Goal: Information Seeking & Learning: Learn about a topic

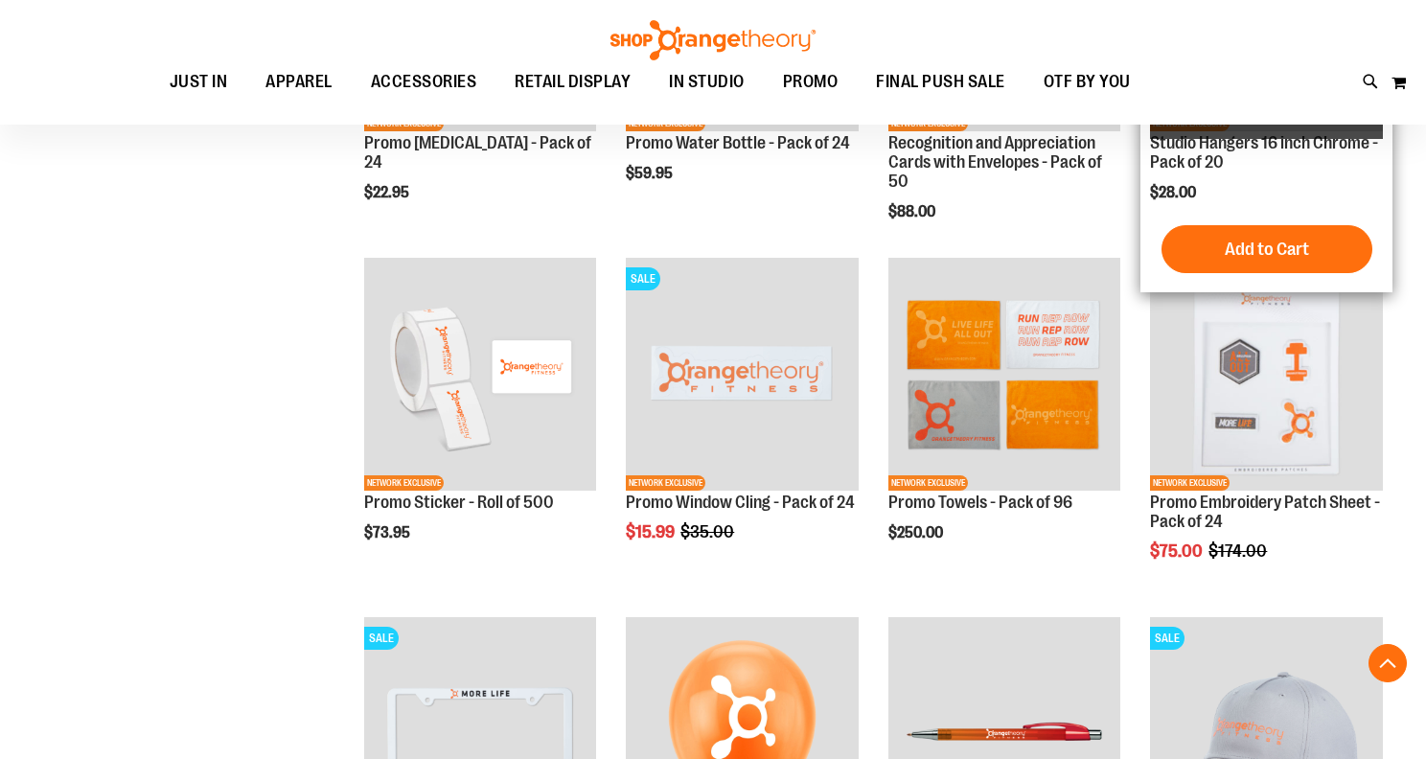
scroll to position [1916, 0]
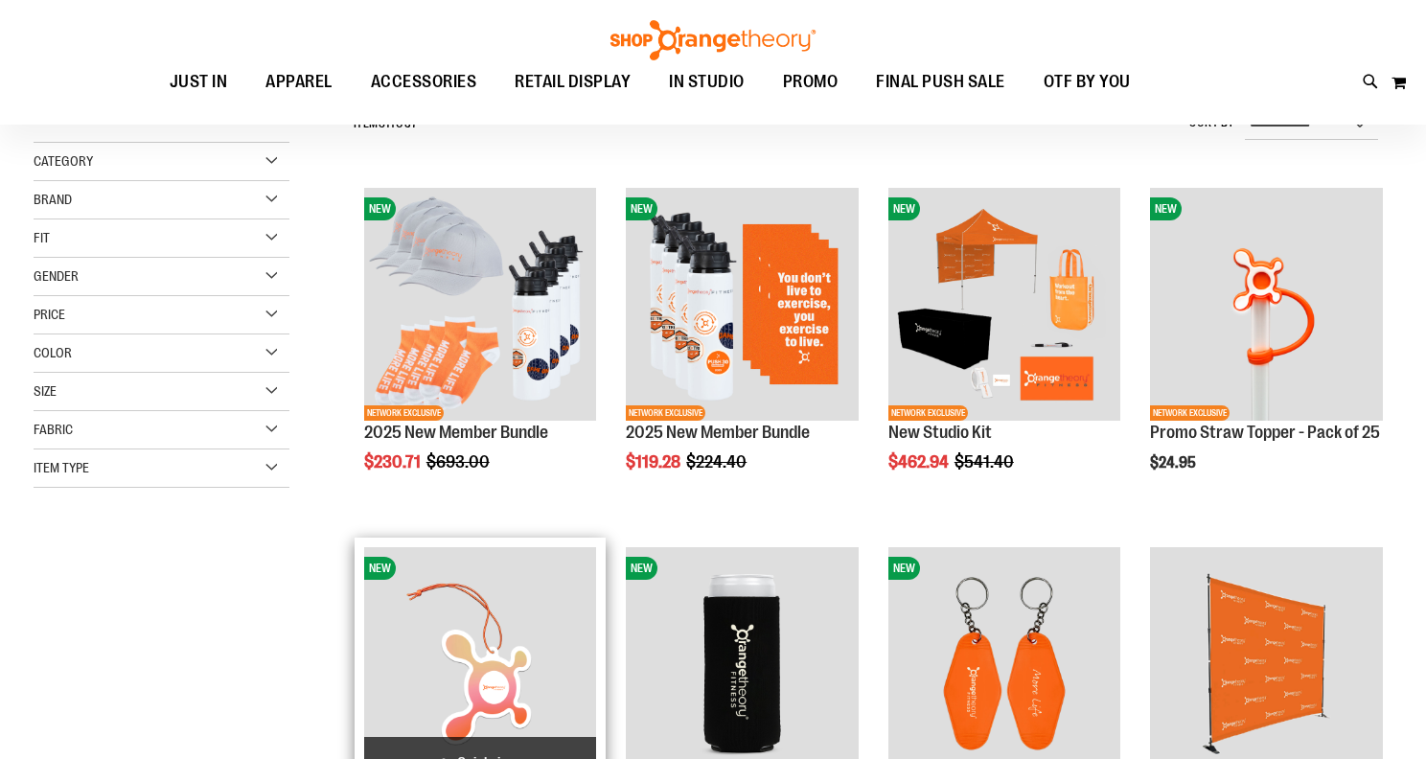
scroll to position [287, 0]
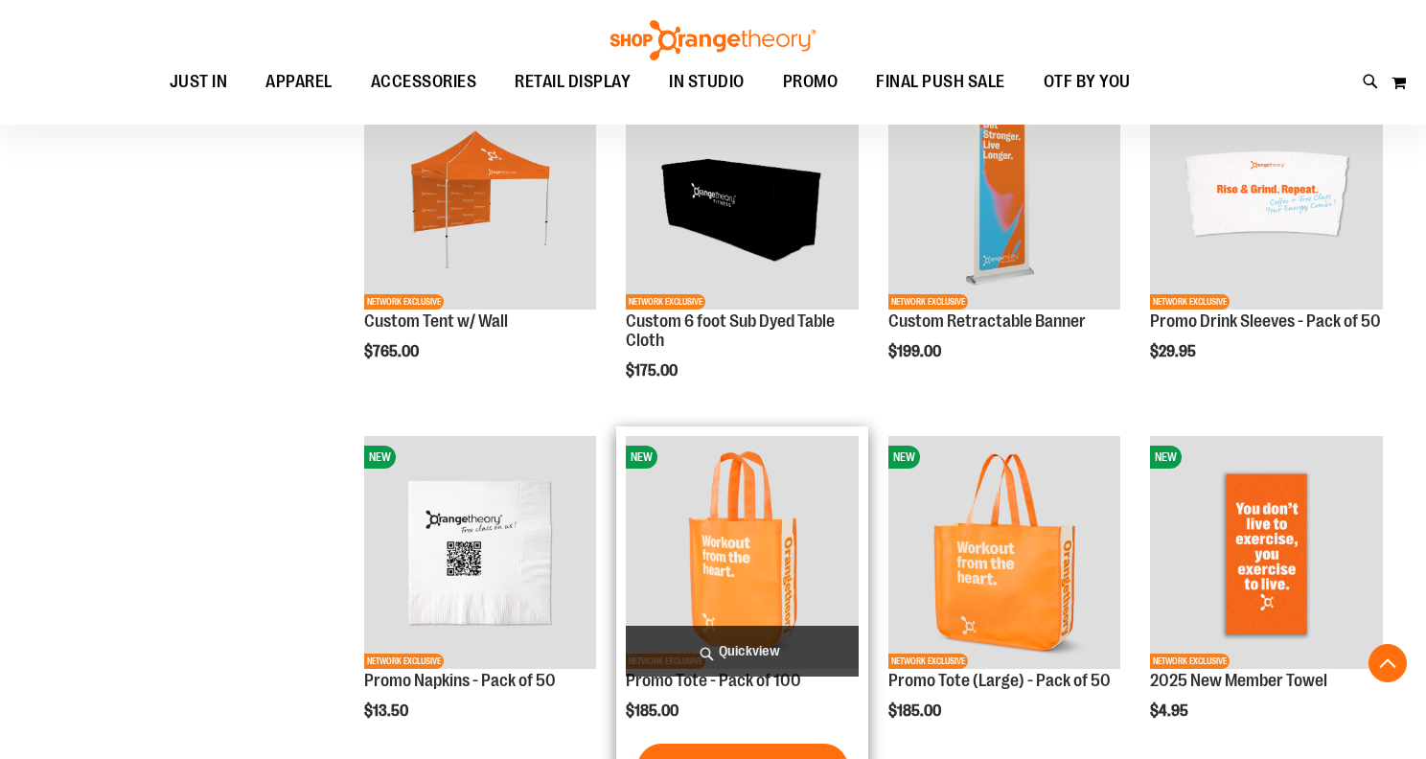
scroll to position [1054, 0]
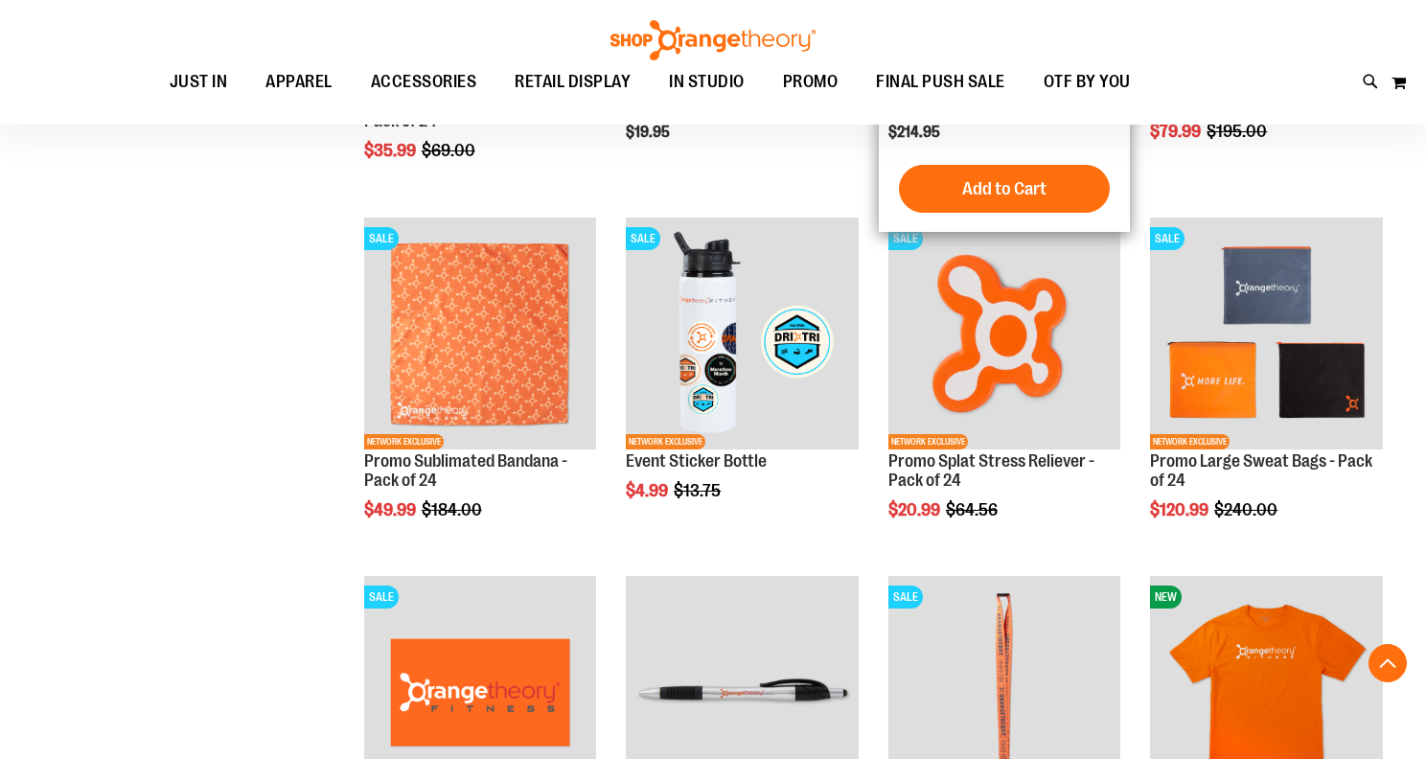
scroll to position [2779, 0]
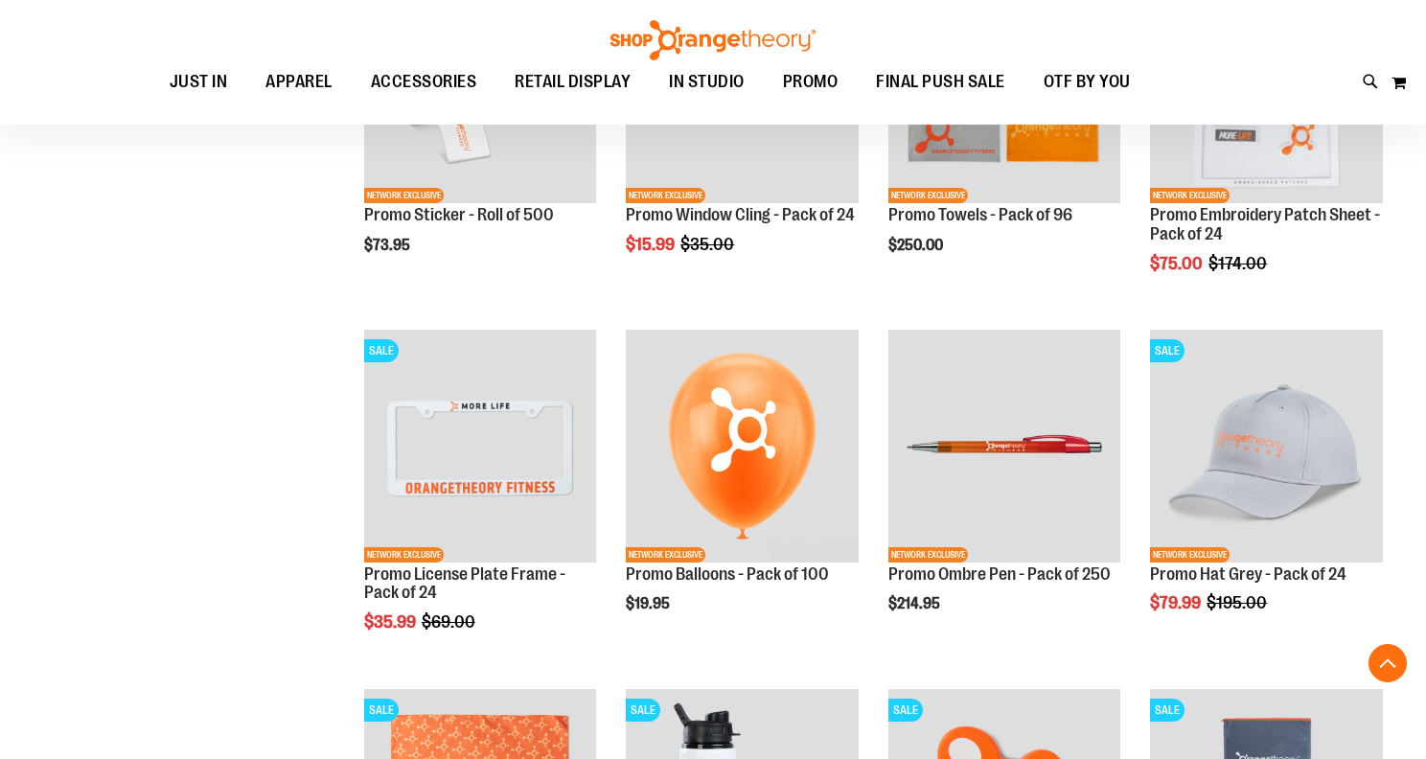
scroll to position [1821, 0]
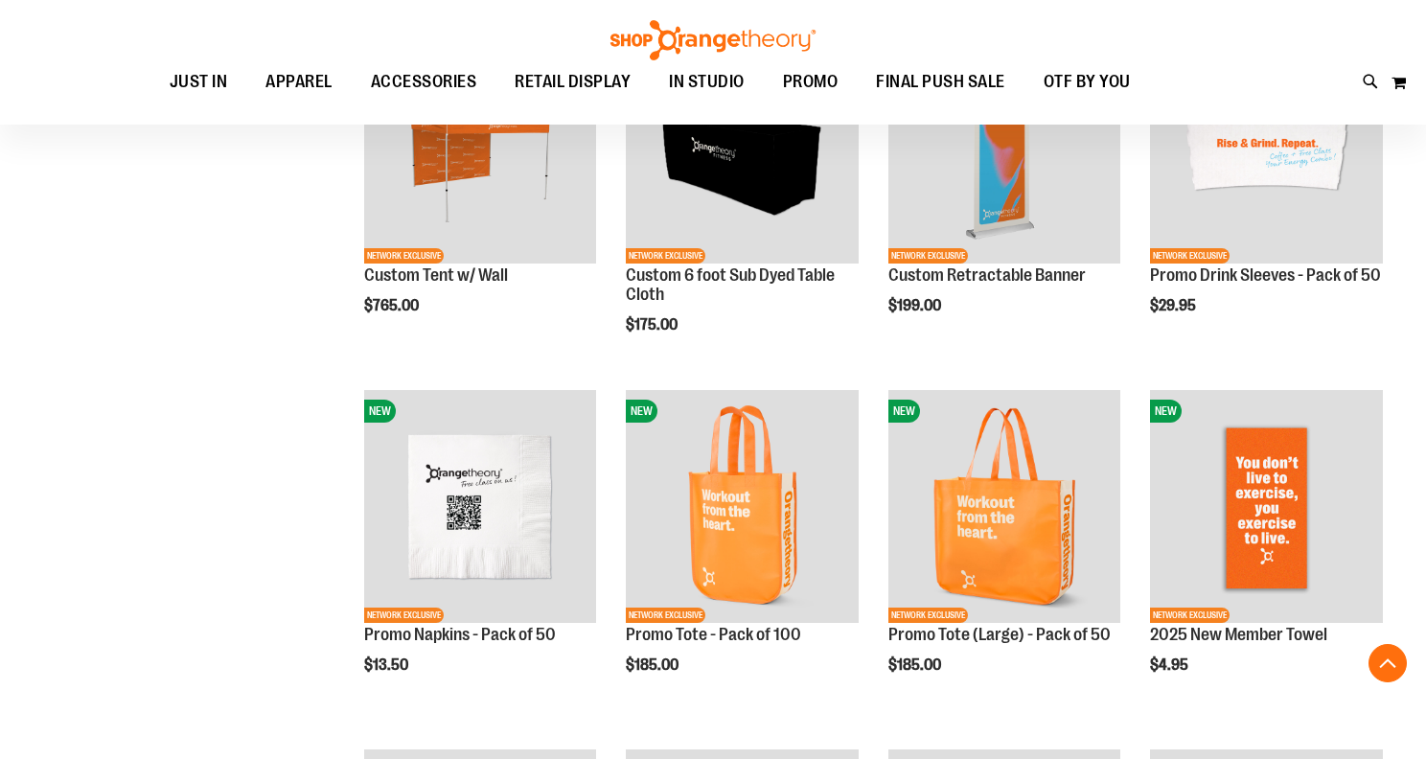
scroll to position [958, 0]
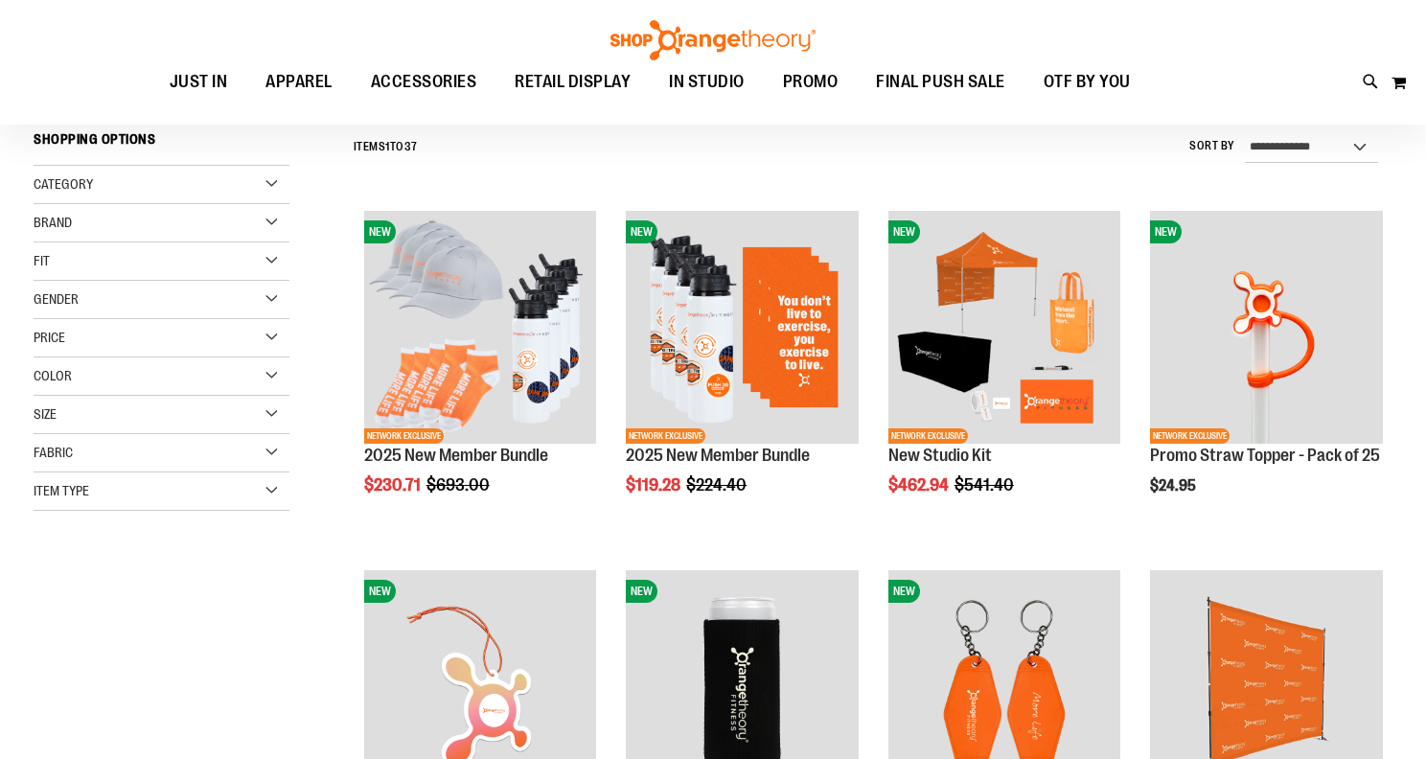
scroll to position [192, 0]
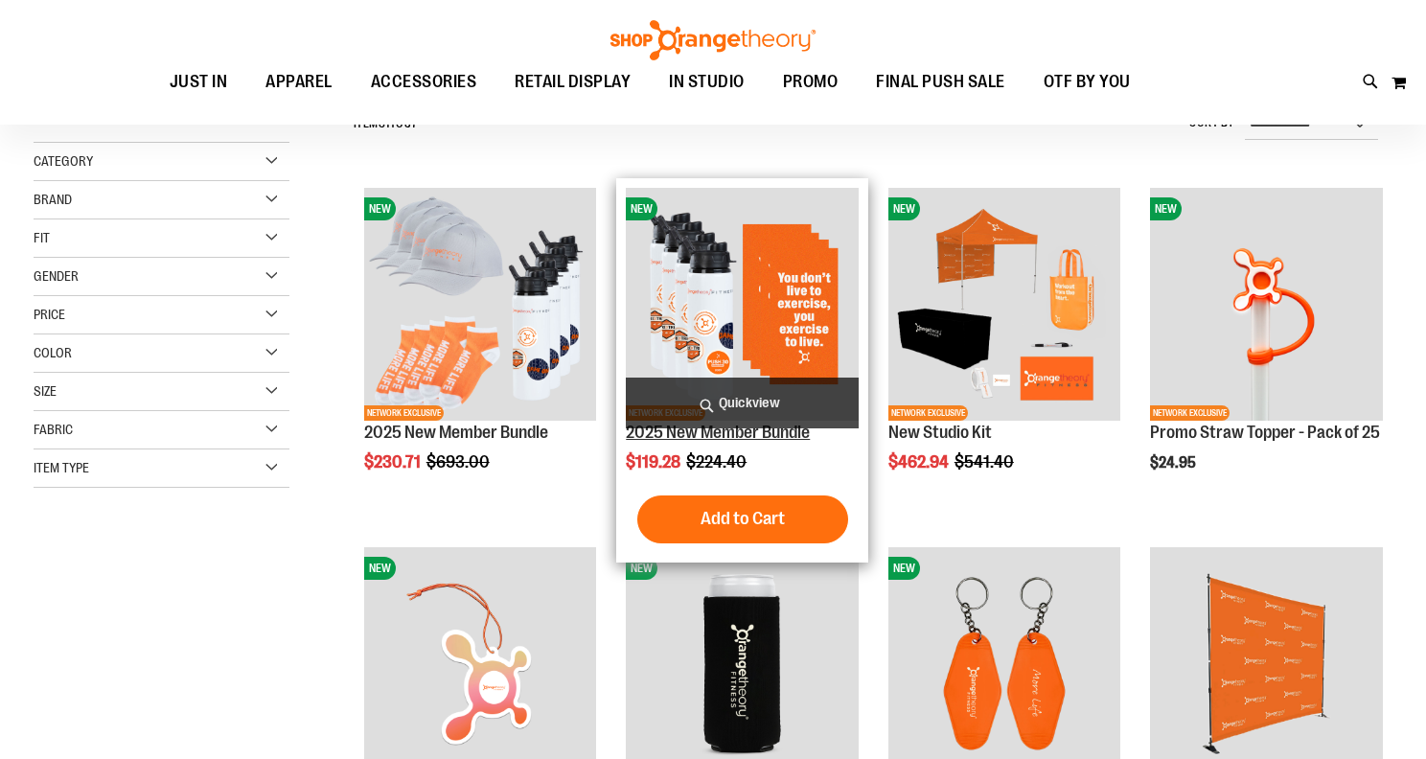
click at [739, 436] on link "2025 New Member Bundle" at bounding box center [718, 432] width 184 height 19
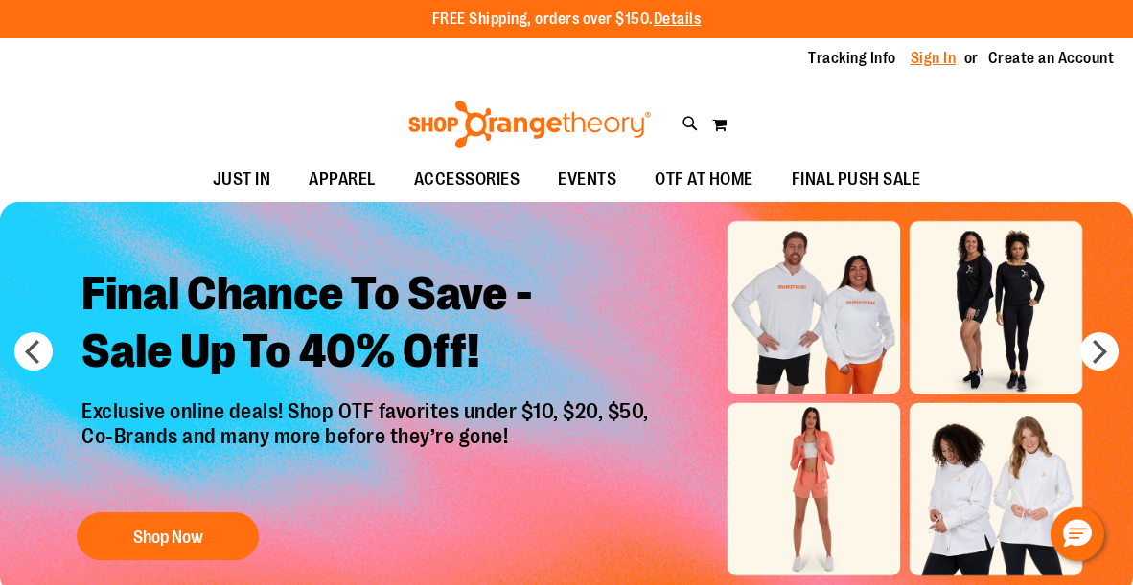
click at [934, 56] on link "Sign In" at bounding box center [933, 58] width 46 height 21
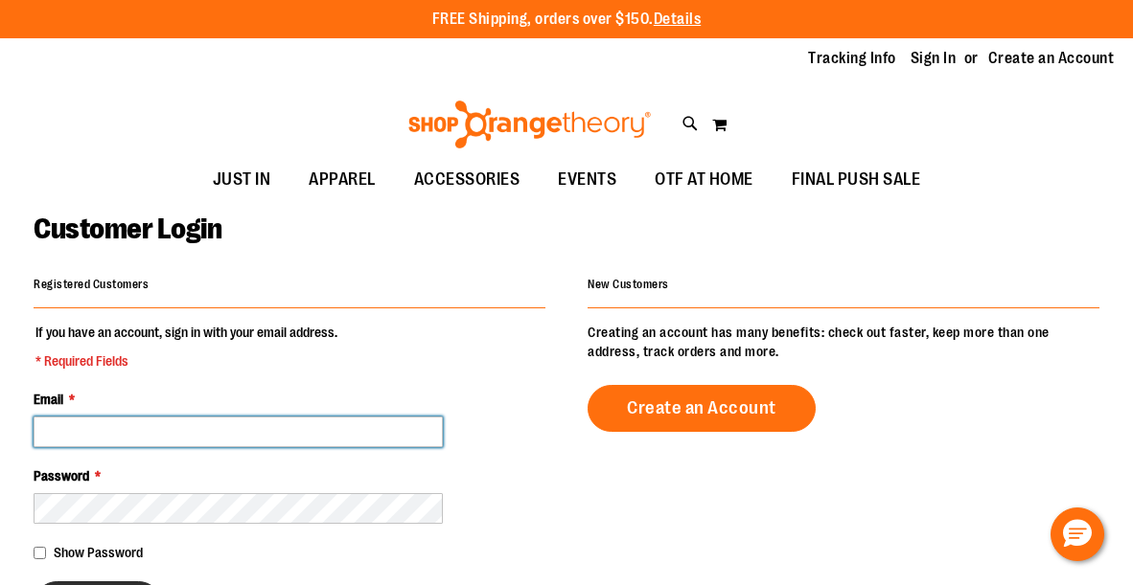
type input "**********"
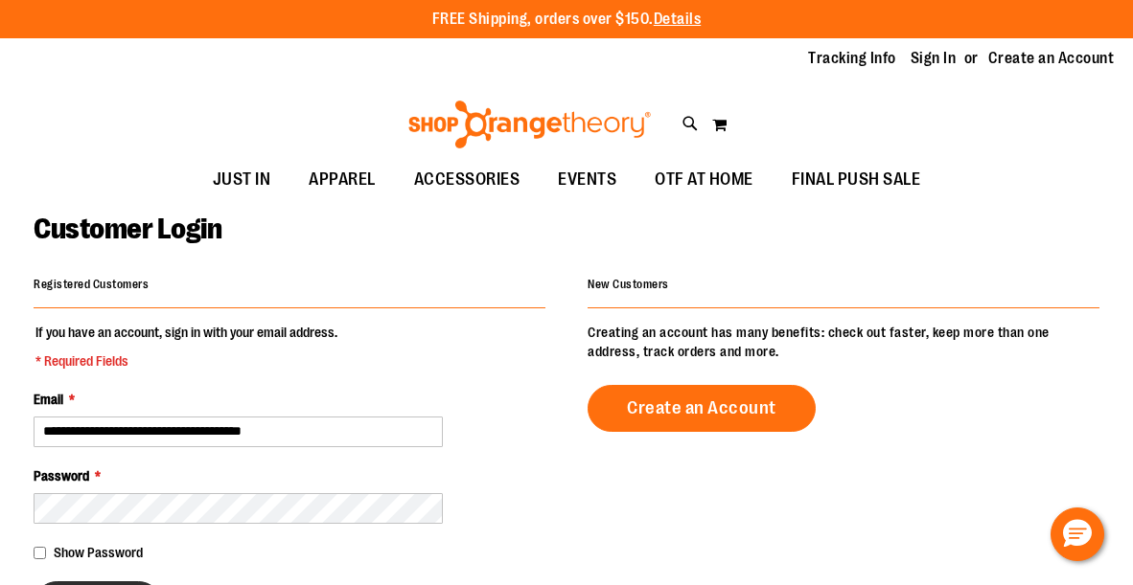
type input "**********"
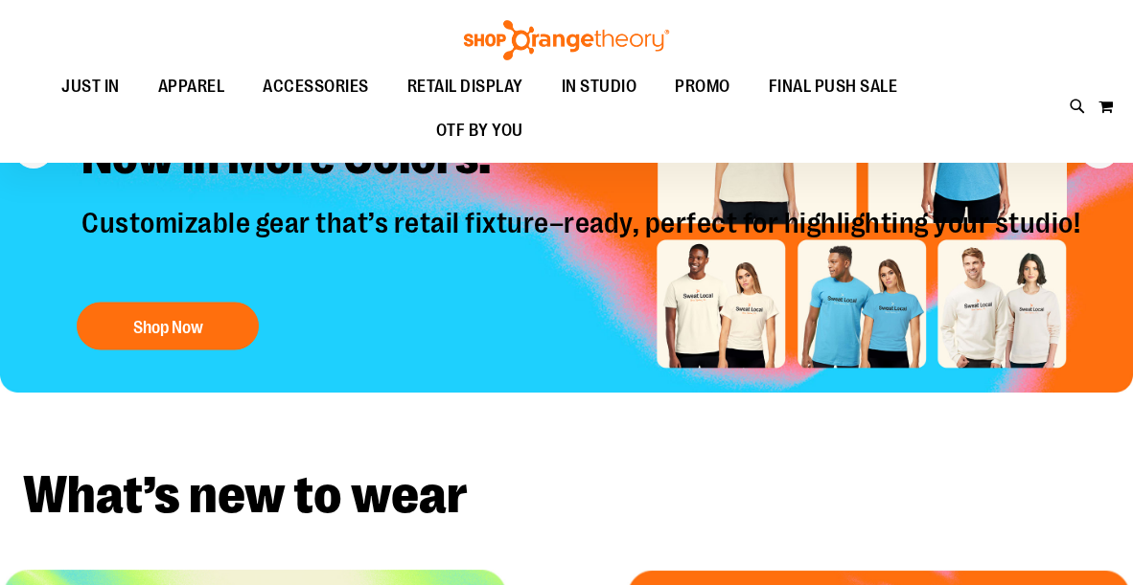
scroll to position [96, 0]
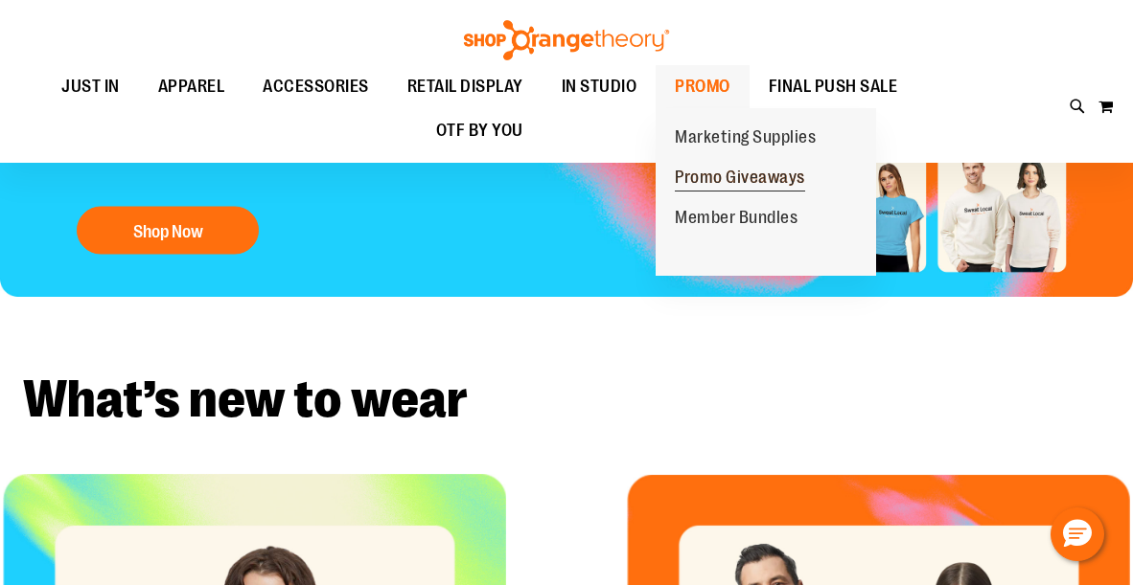
type input "**********"
click at [729, 173] on span "Promo Giveaways" at bounding box center [740, 180] width 130 height 24
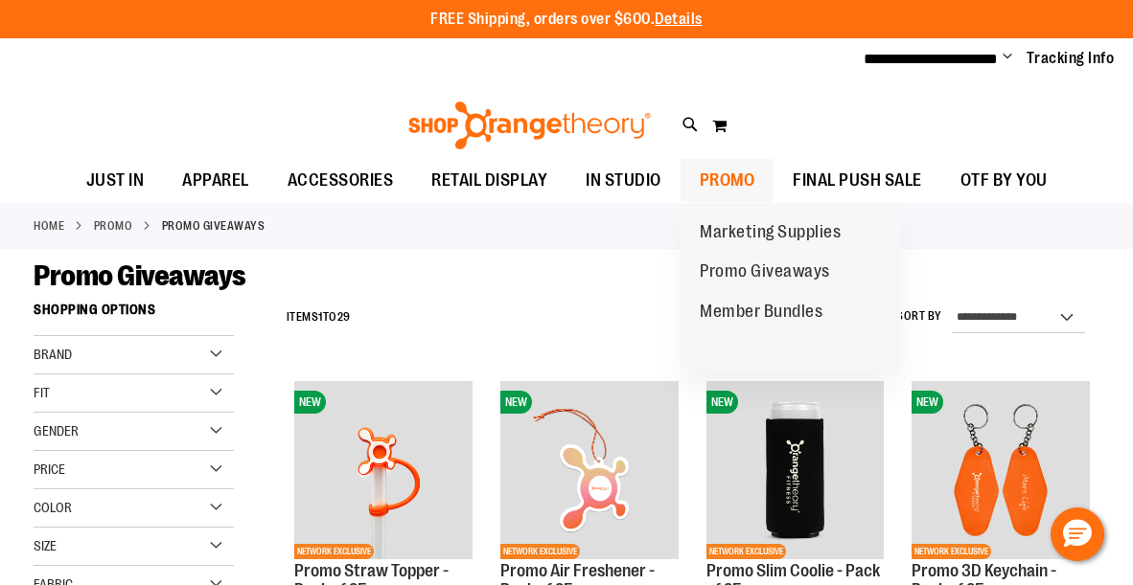
type input "**********"
click at [733, 175] on span "PROMO" at bounding box center [727, 180] width 56 height 43
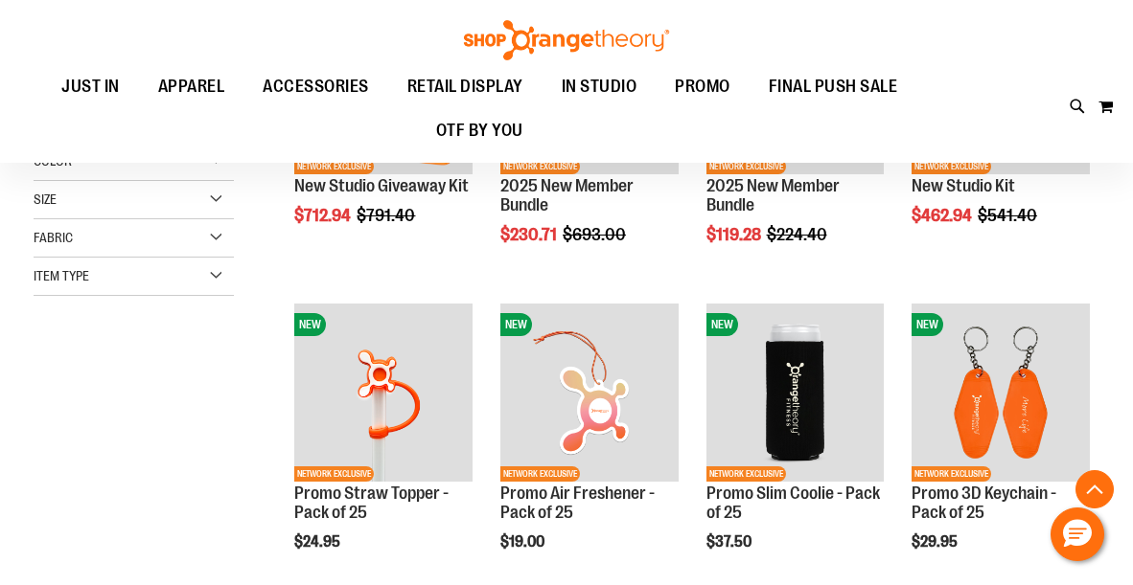
scroll to position [479, 0]
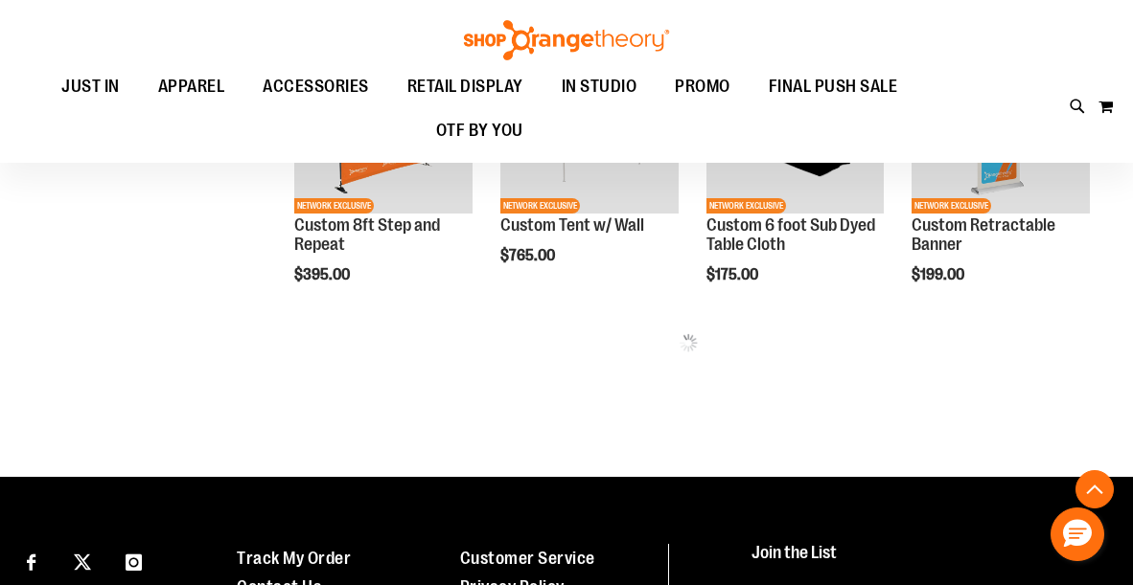
scroll to position [1054, 0]
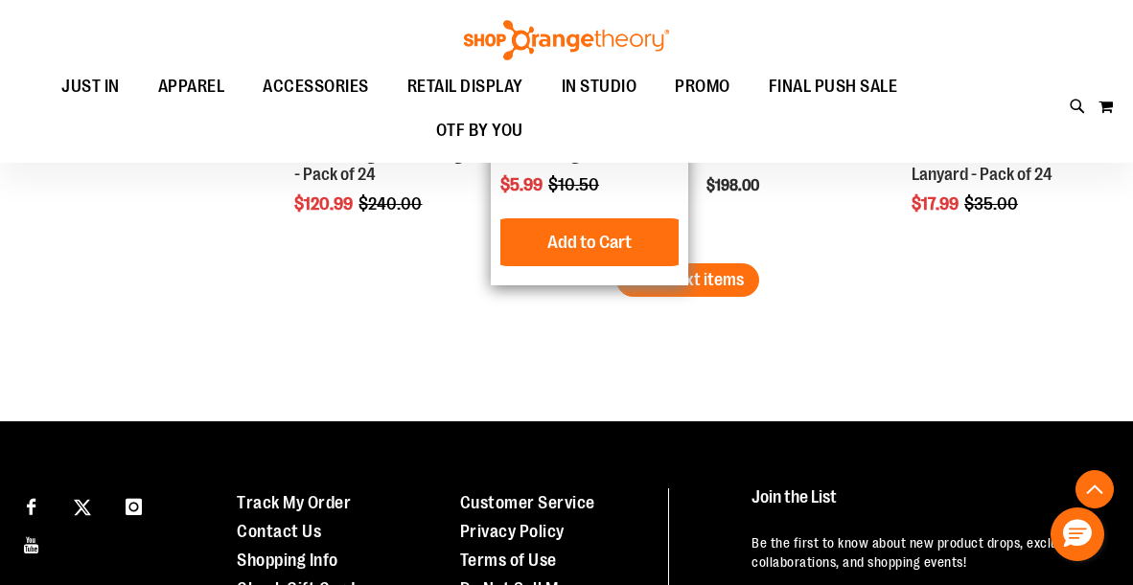
scroll to position [2875, 0]
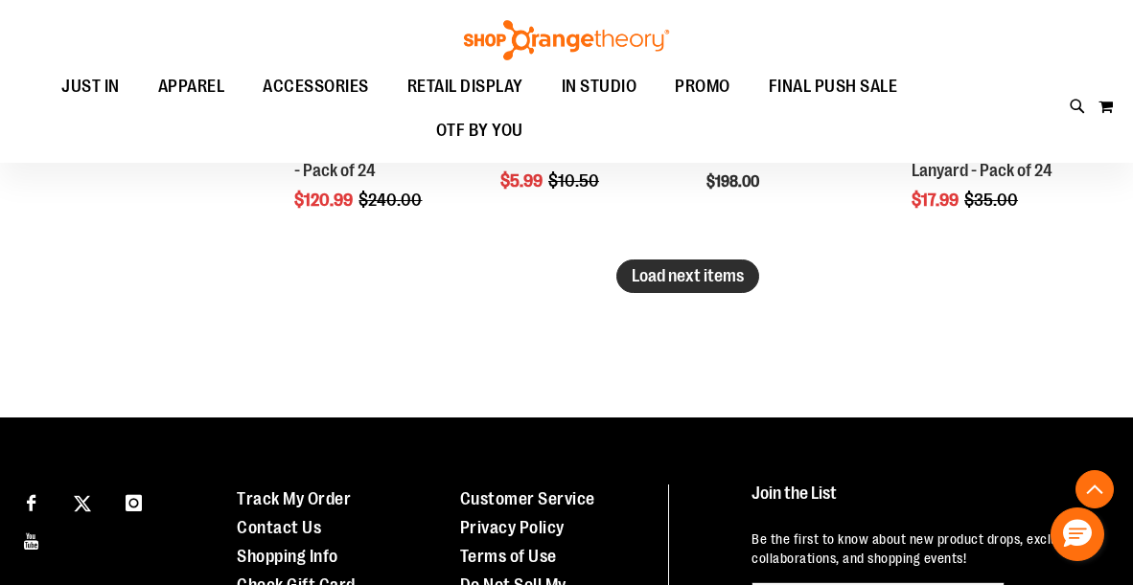
type input "**********"
click at [709, 282] on span "Load next items" at bounding box center [687, 275] width 112 height 19
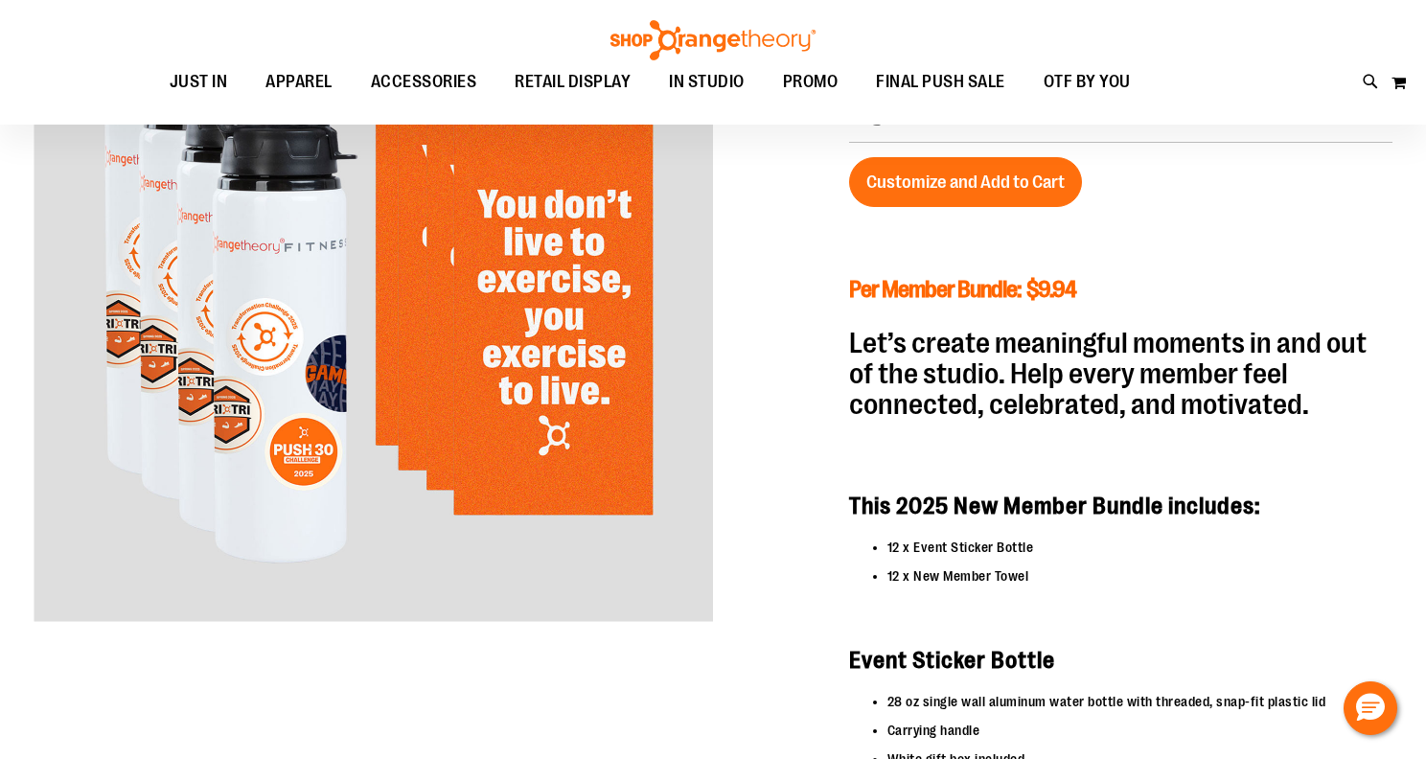
scroll to position [94, 0]
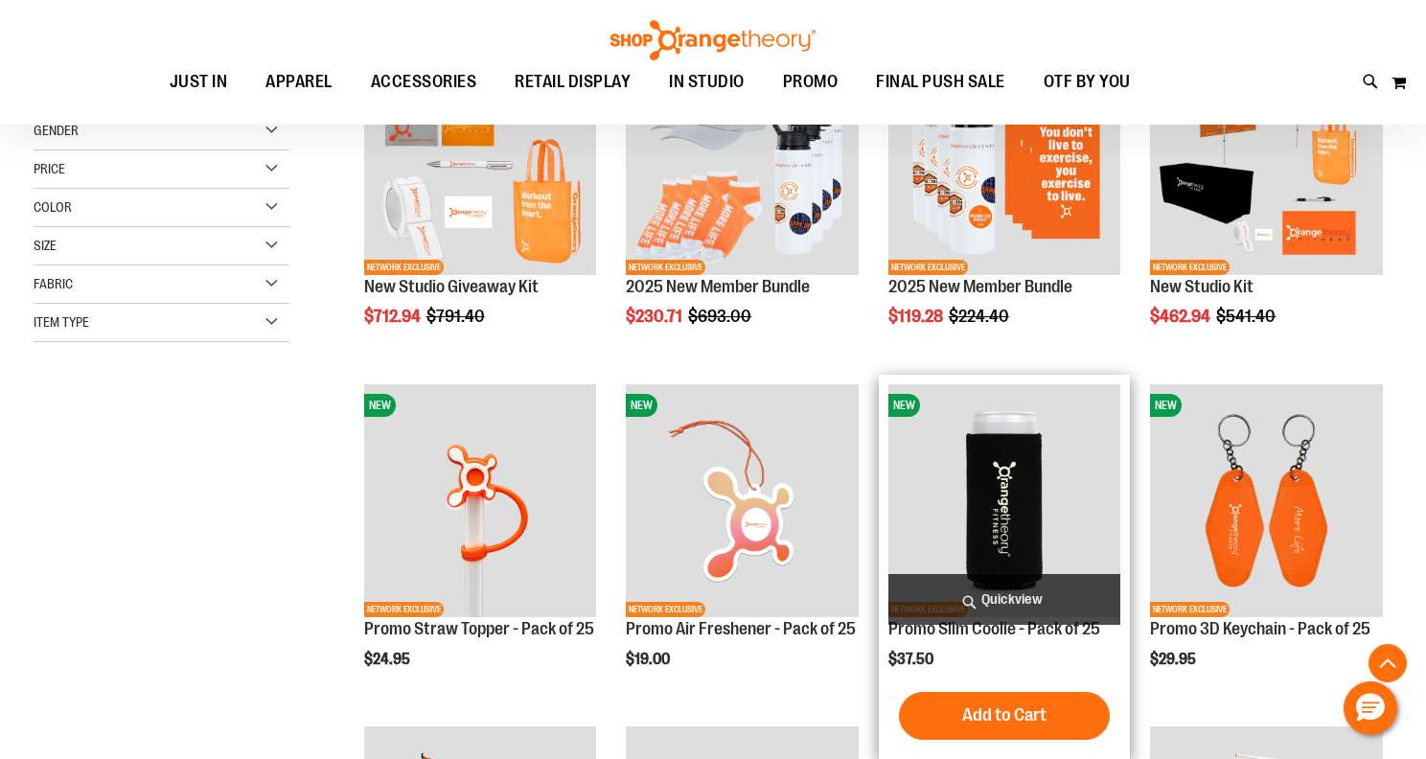
scroll to position [367, 0]
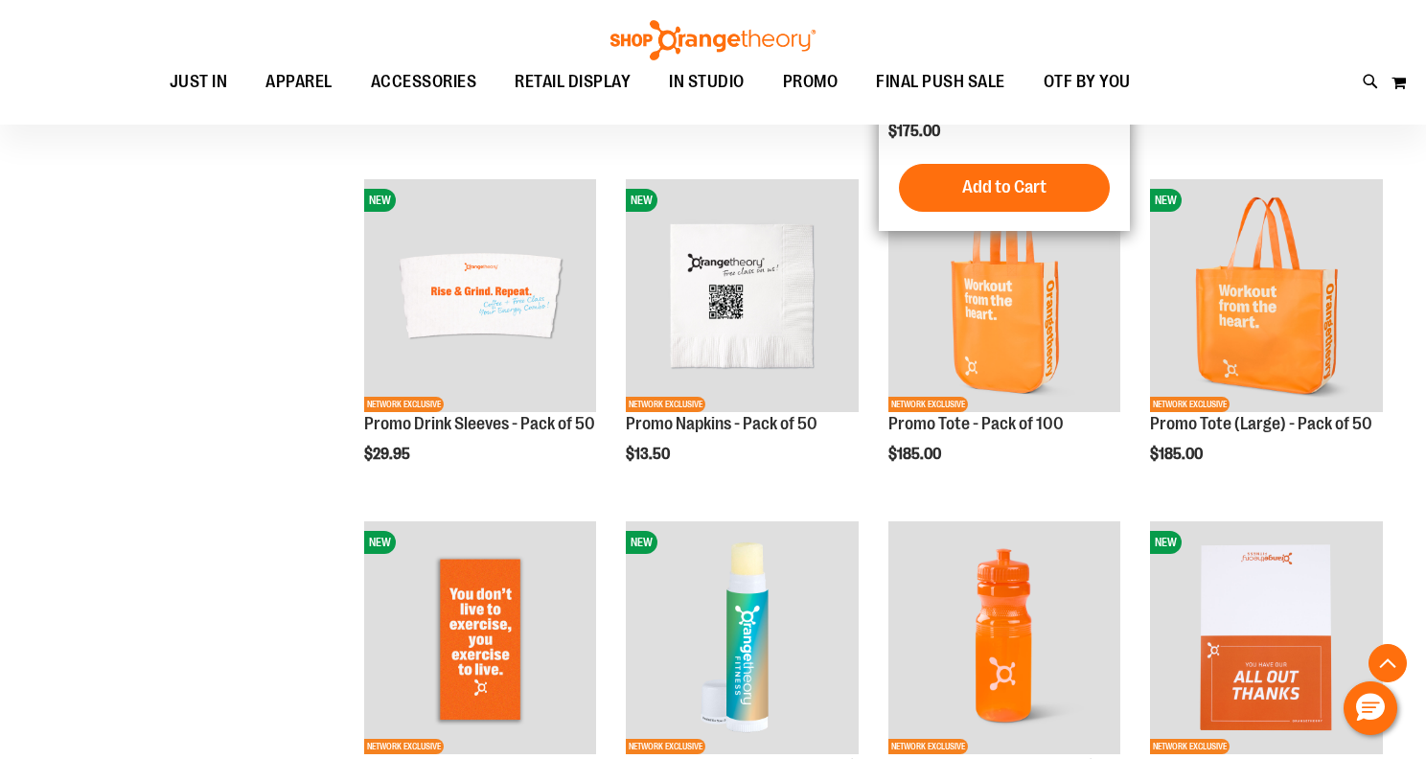
scroll to position [1229, 0]
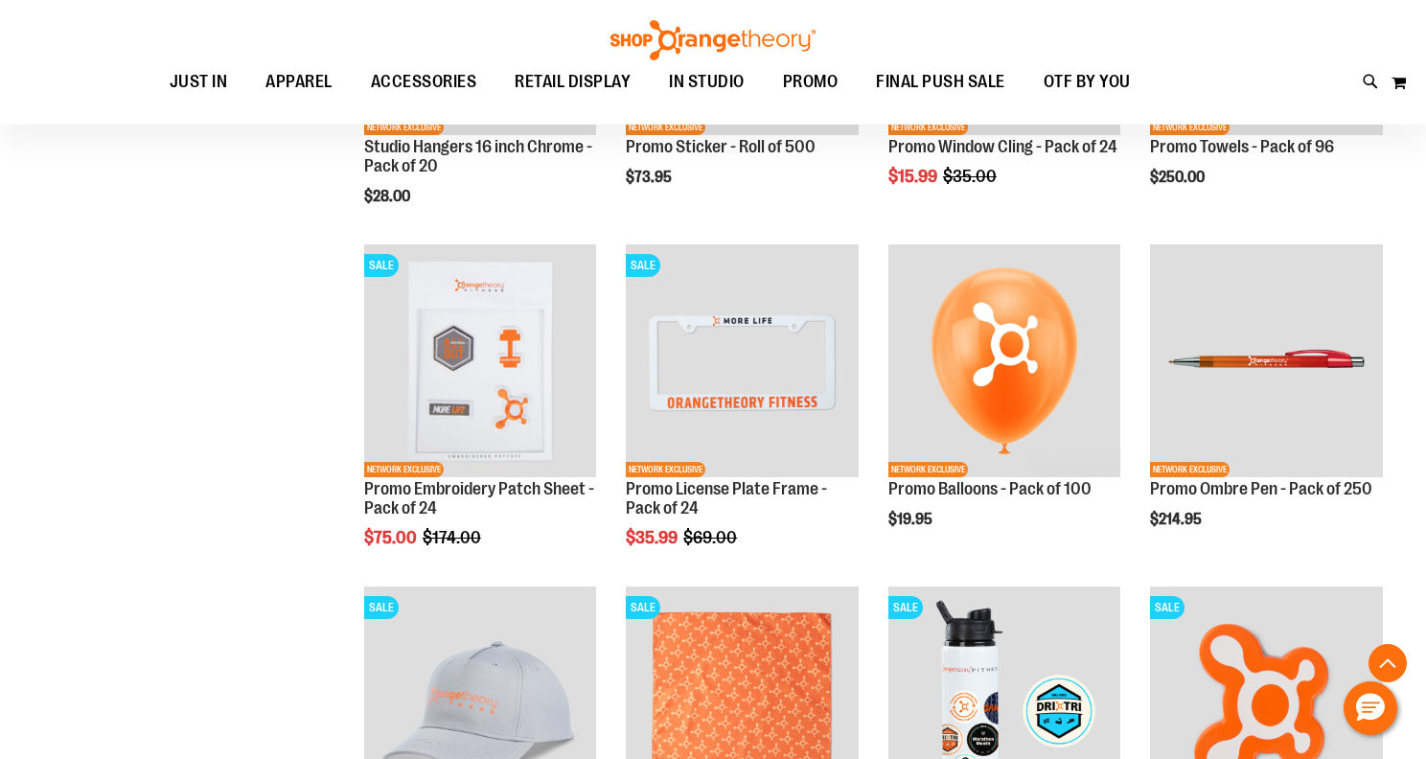
scroll to position [1900, 0]
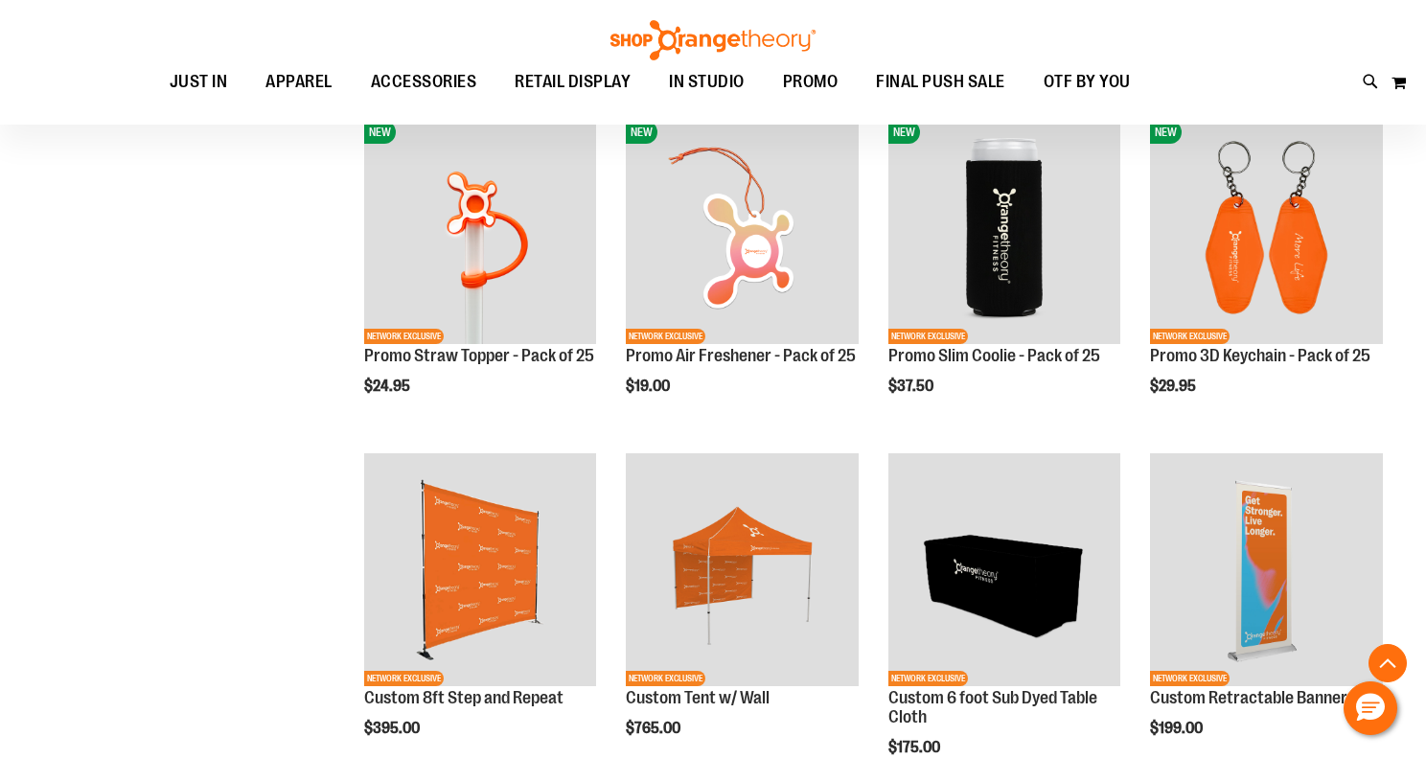
scroll to position [559, 0]
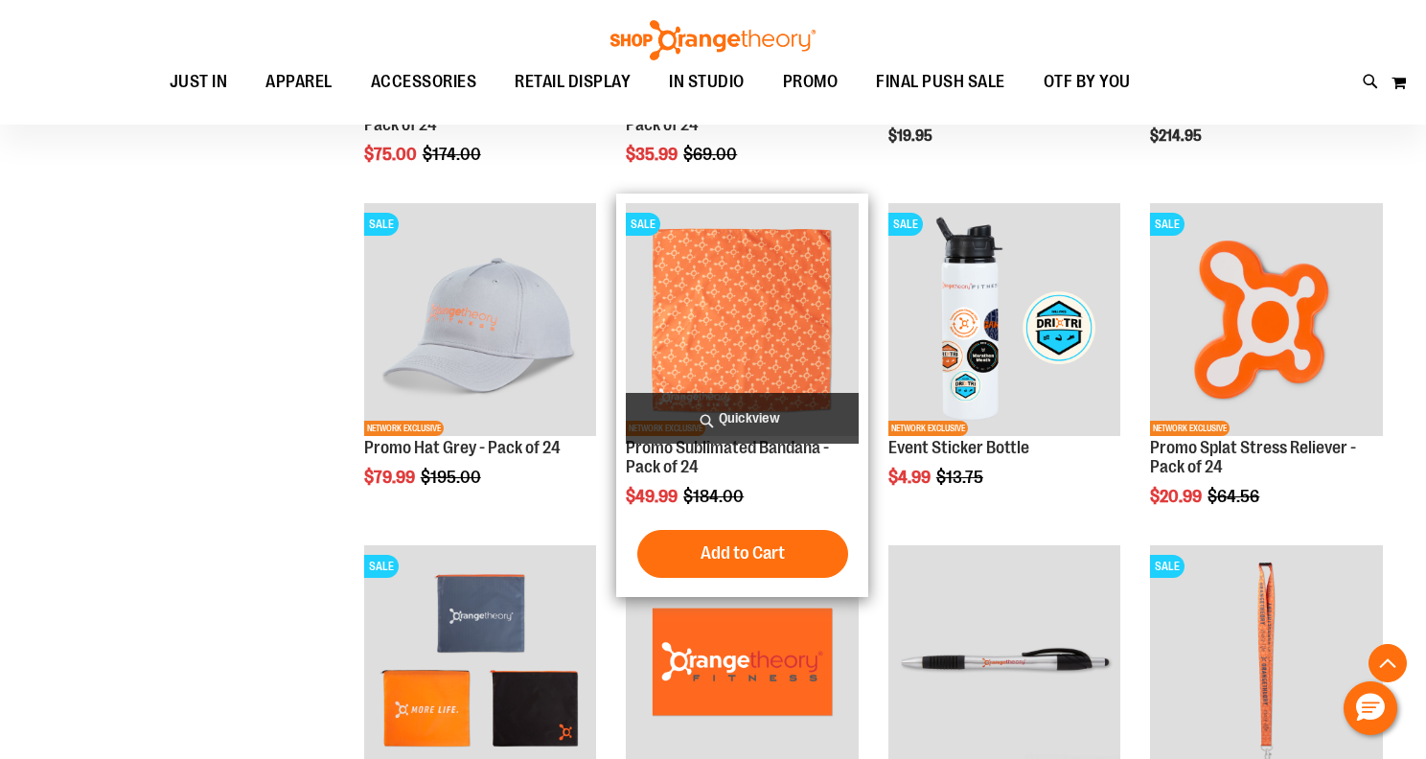
scroll to position [2858, 0]
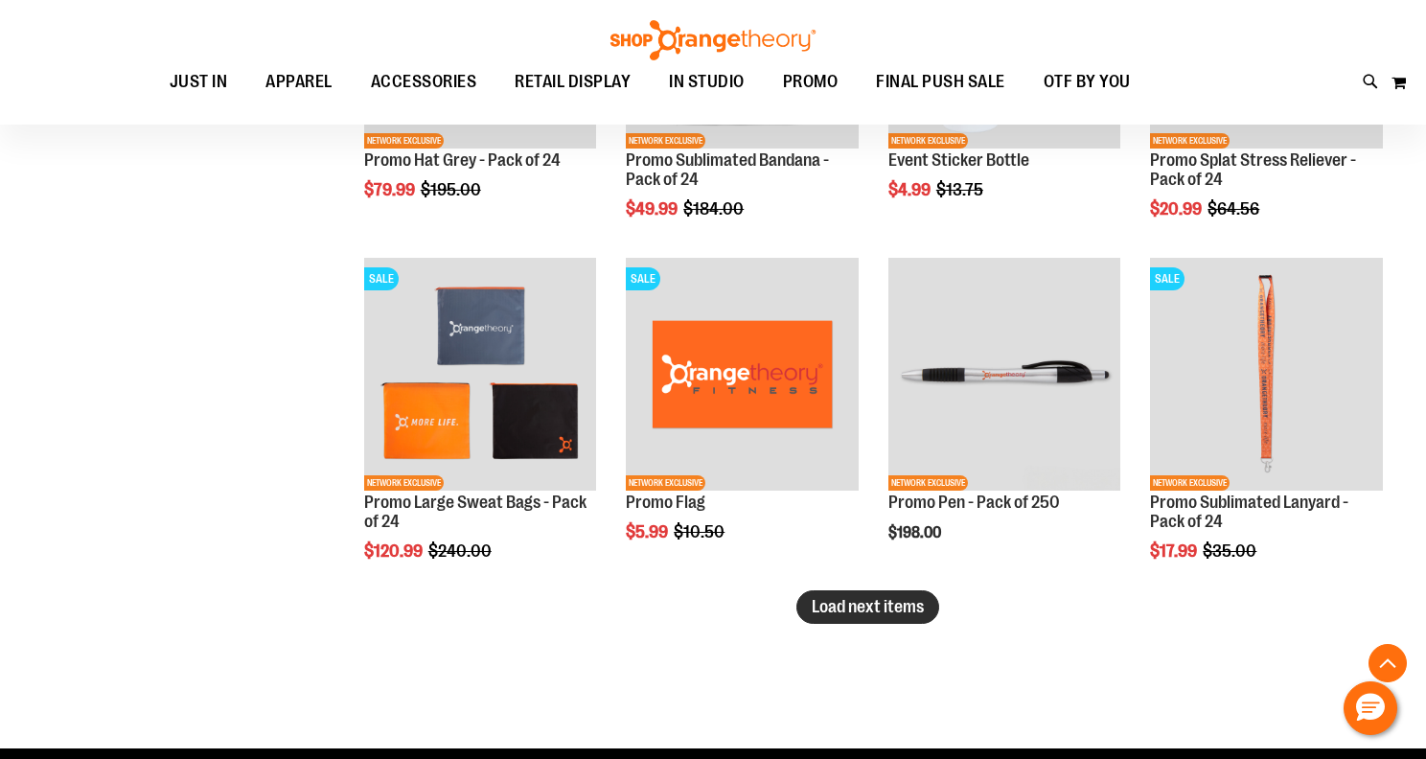
type input "**********"
click at [892, 608] on span "Load next items" at bounding box center [868, 606] width 112 height 19
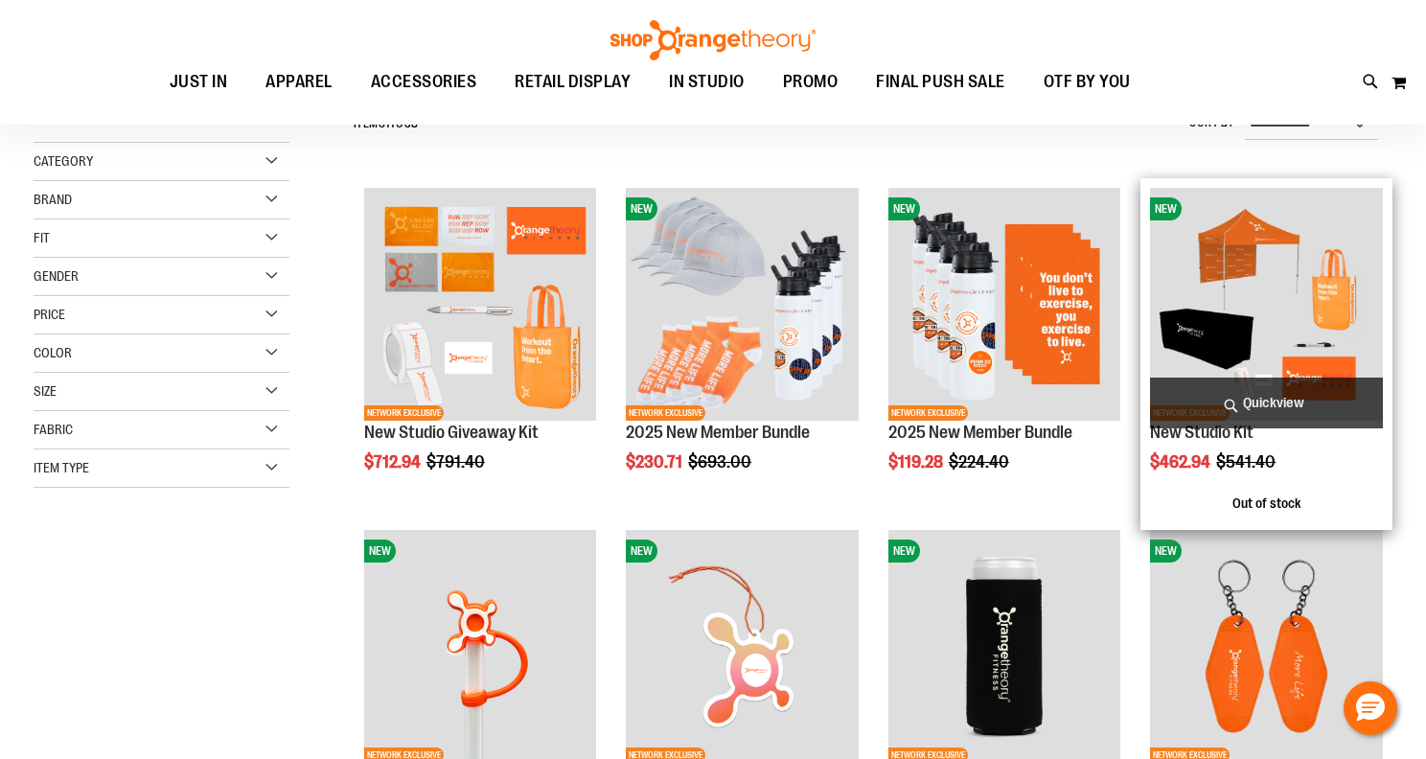
scroll to position [287, 0]
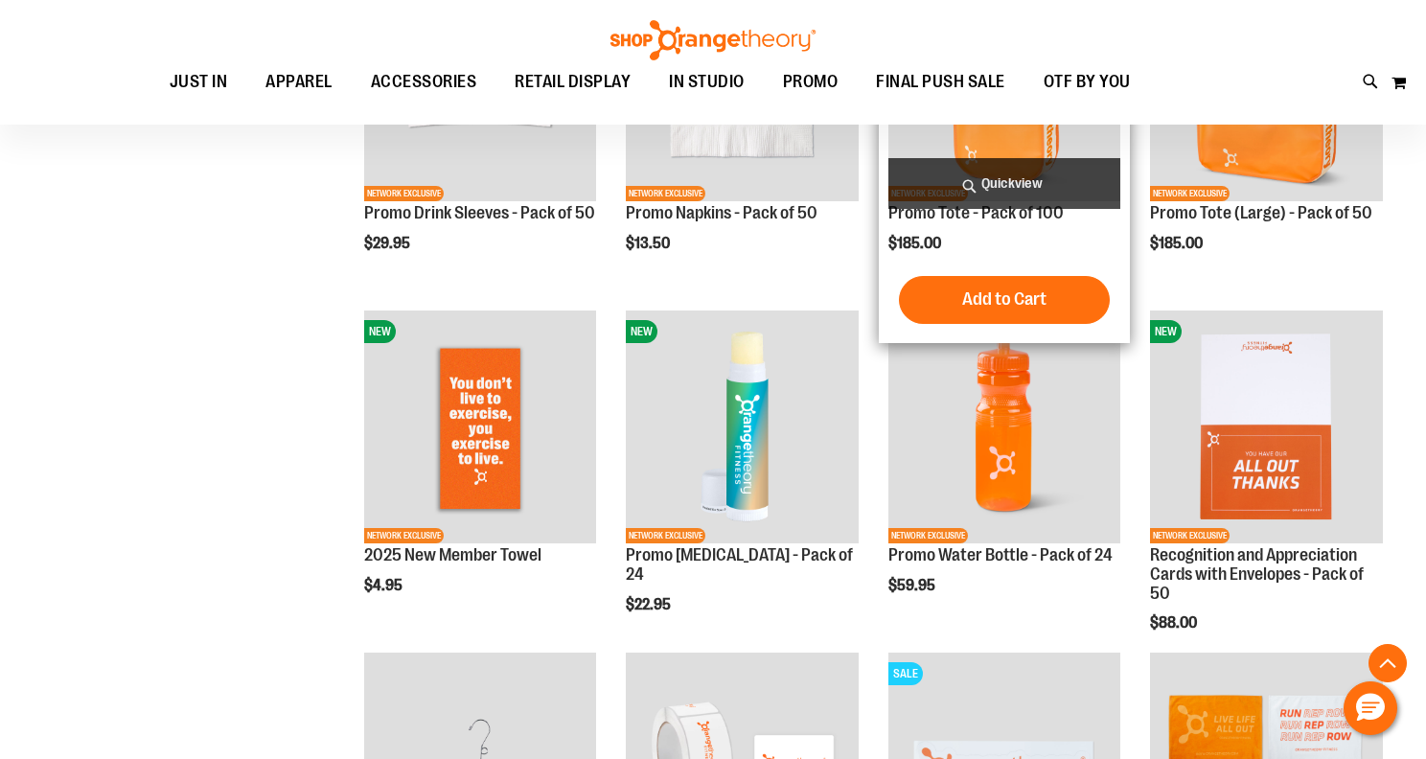
scroll to position [1150, 0]
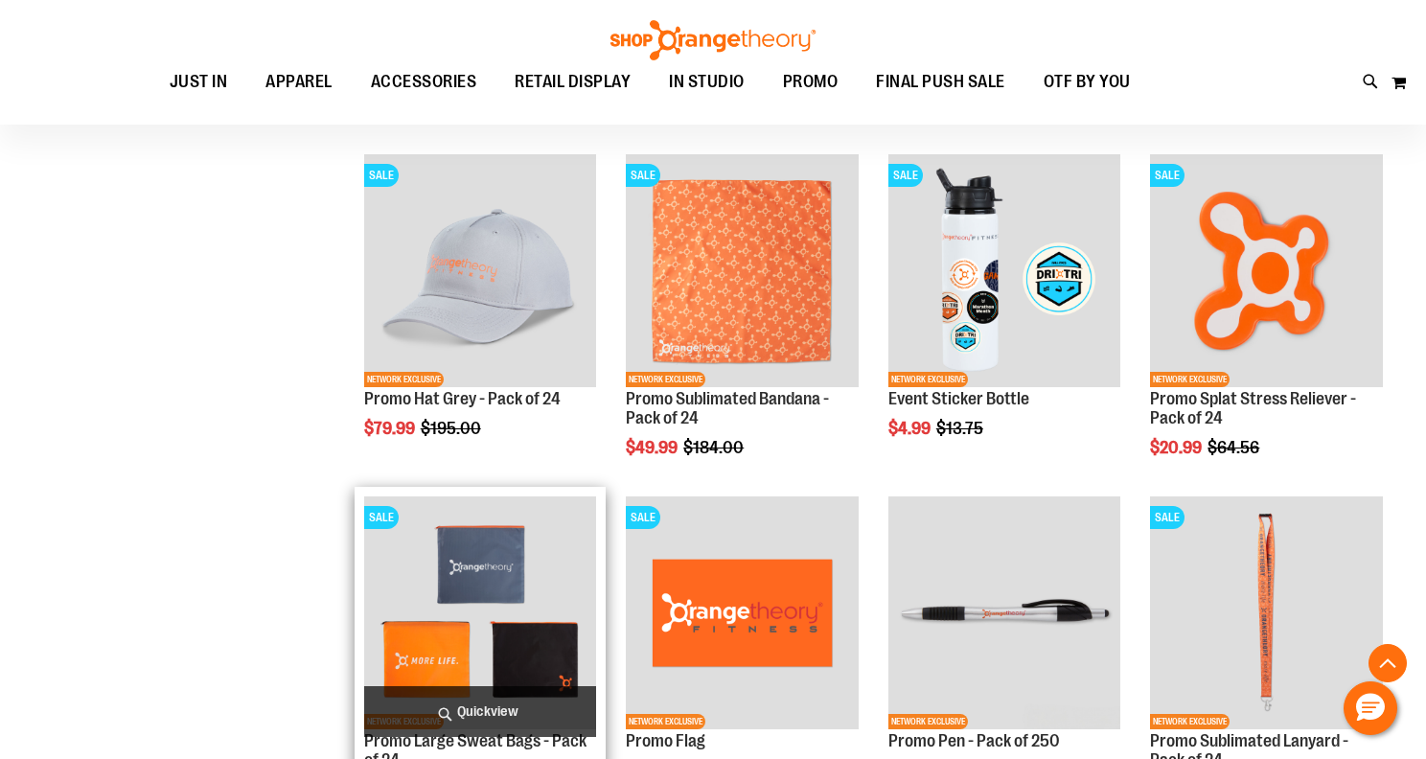
scroll to position [2587, 0]
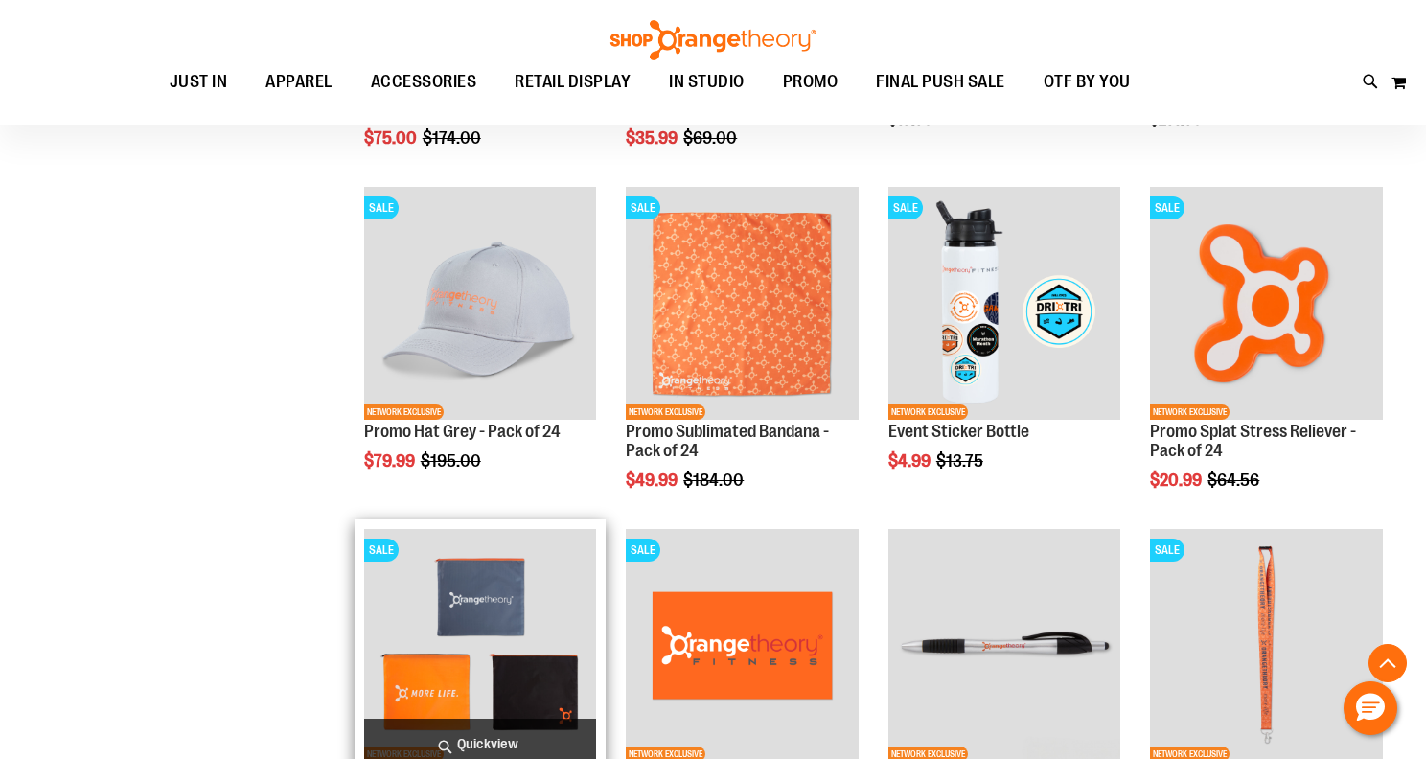
click at [470, 577] on img "product" at bounding box center [480, 645] width 233 height 233
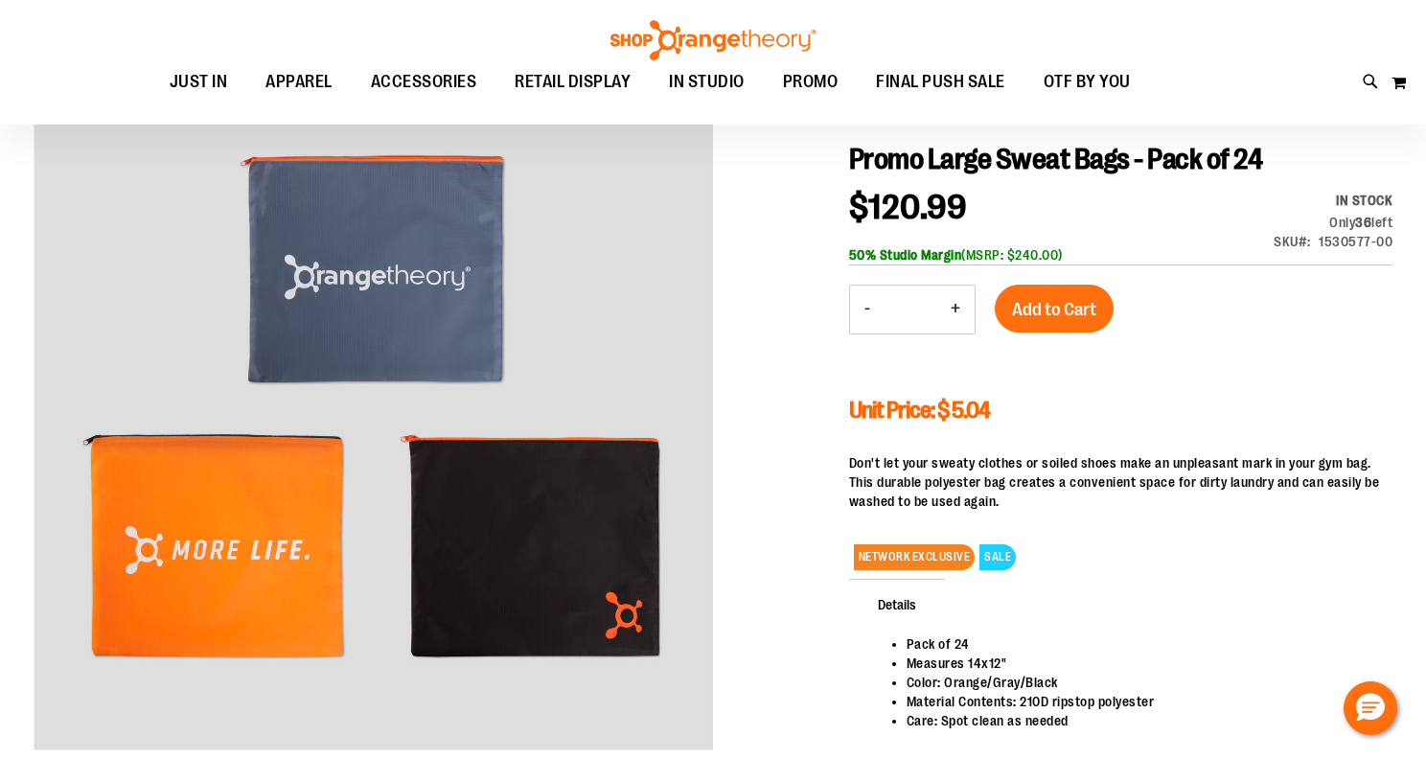
scroll to position [192, 0]
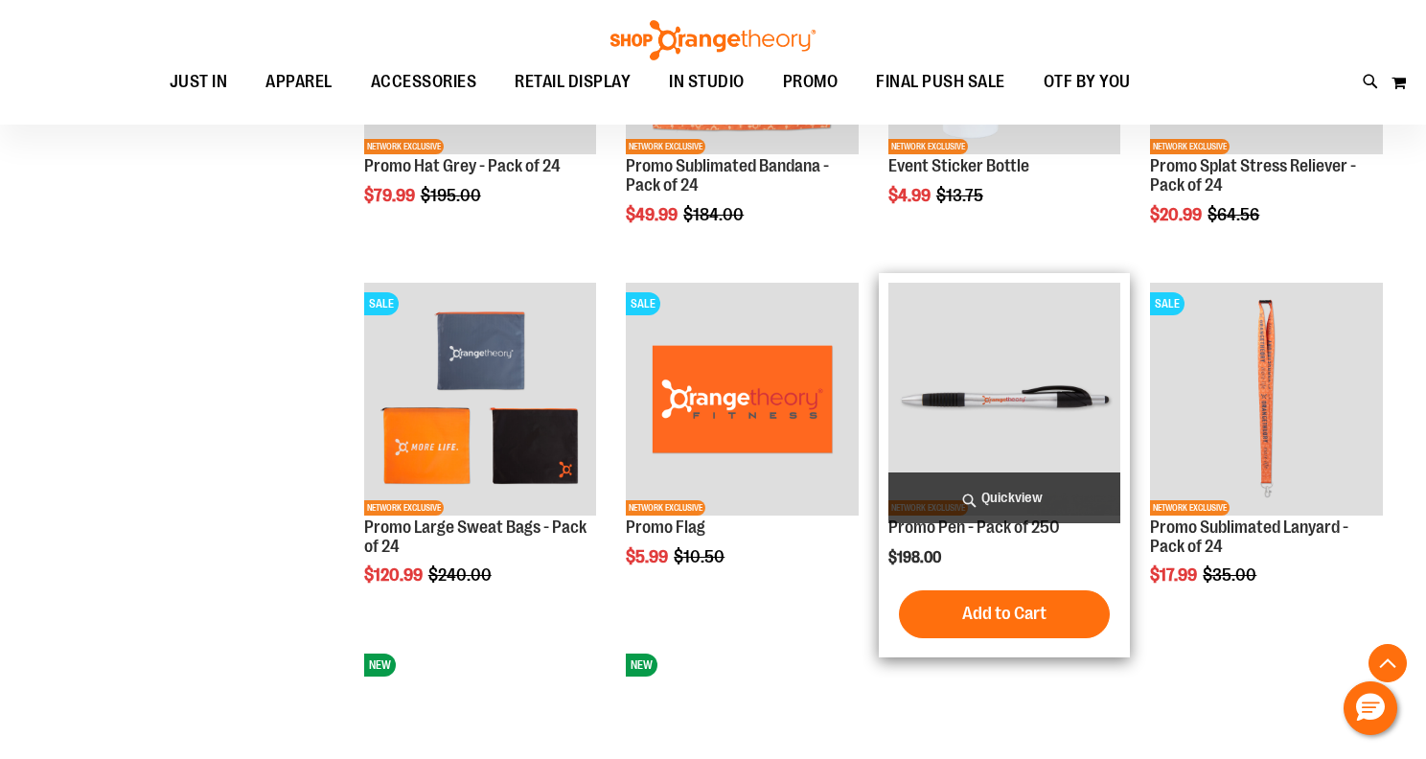
scroll to position [862, 0]
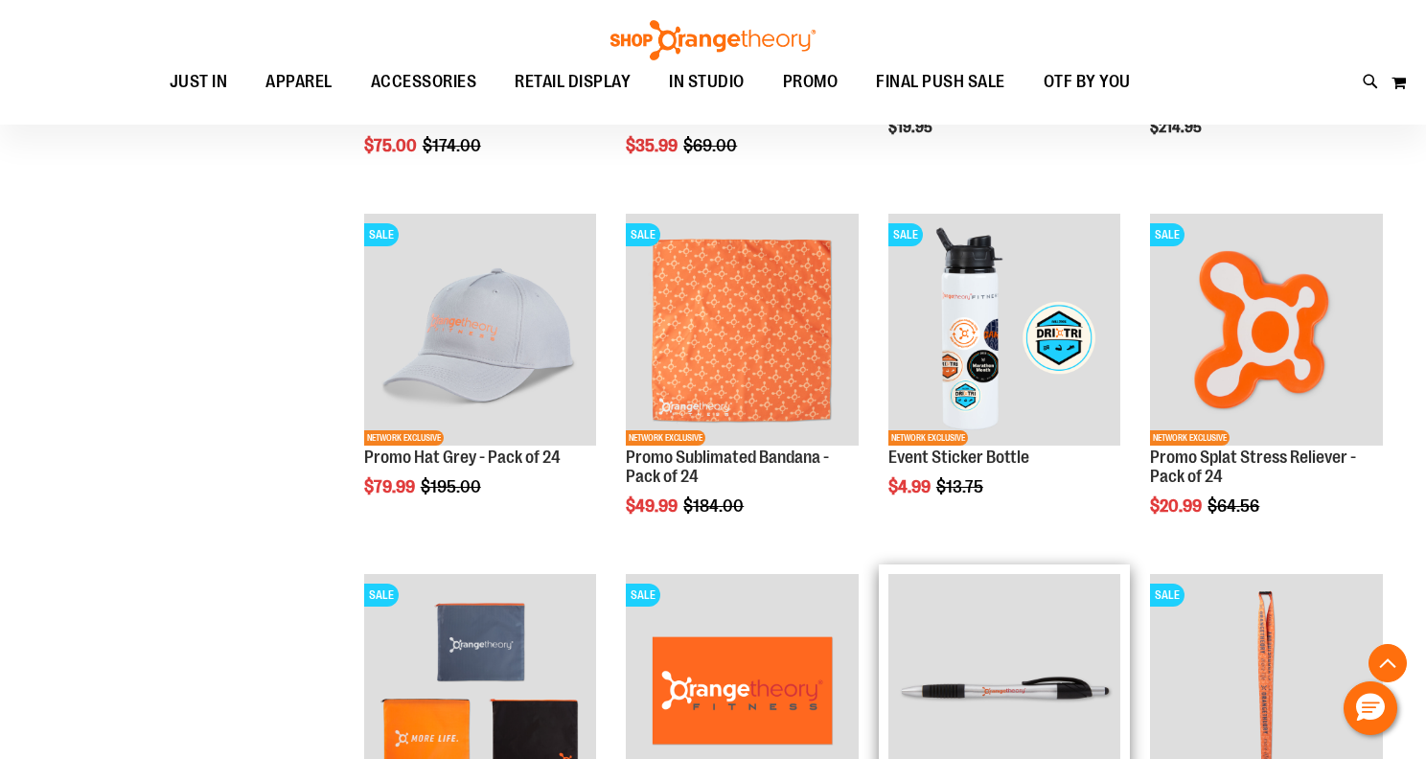
scroll to position [575, 0]
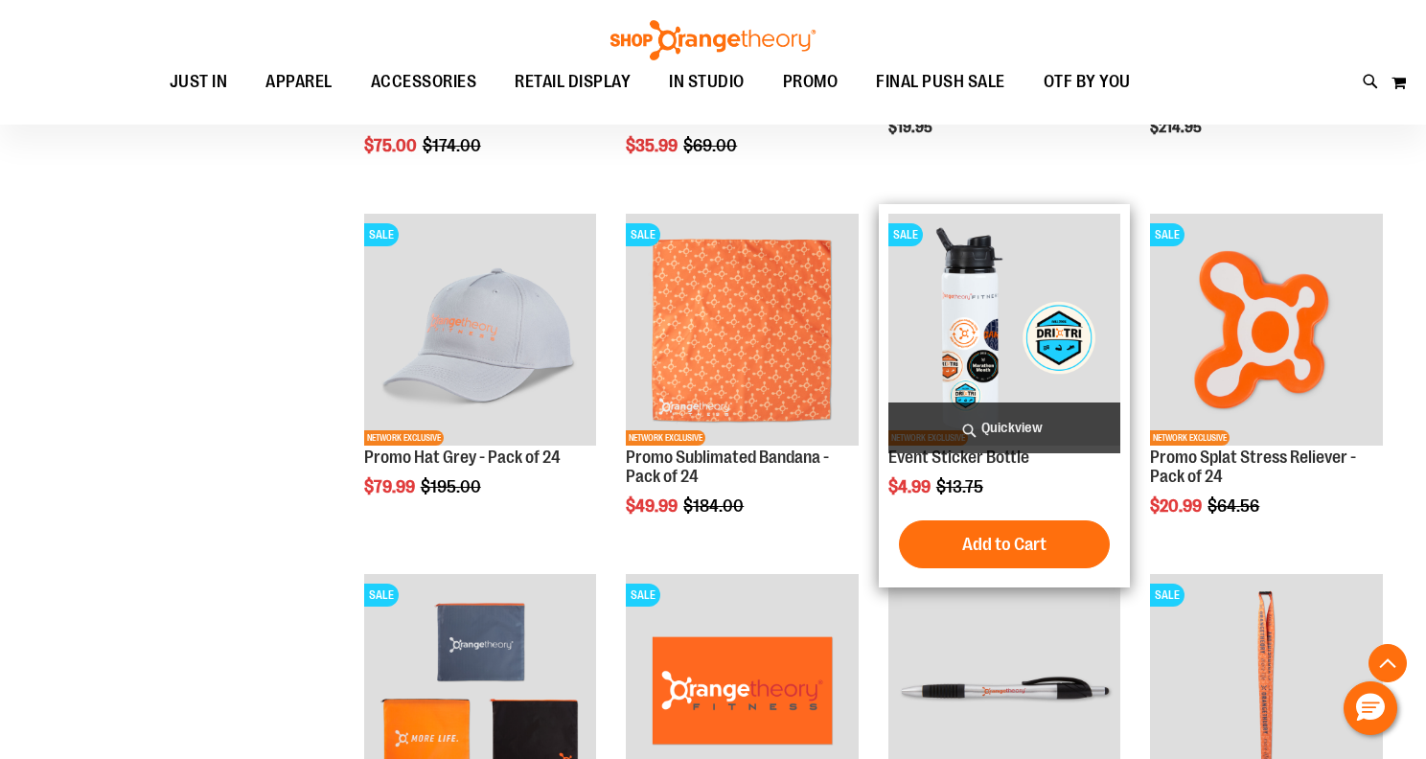
type input "**********"
click at [970, 355] on img "product" at bounding box center [1004, 330] width 233 height 233
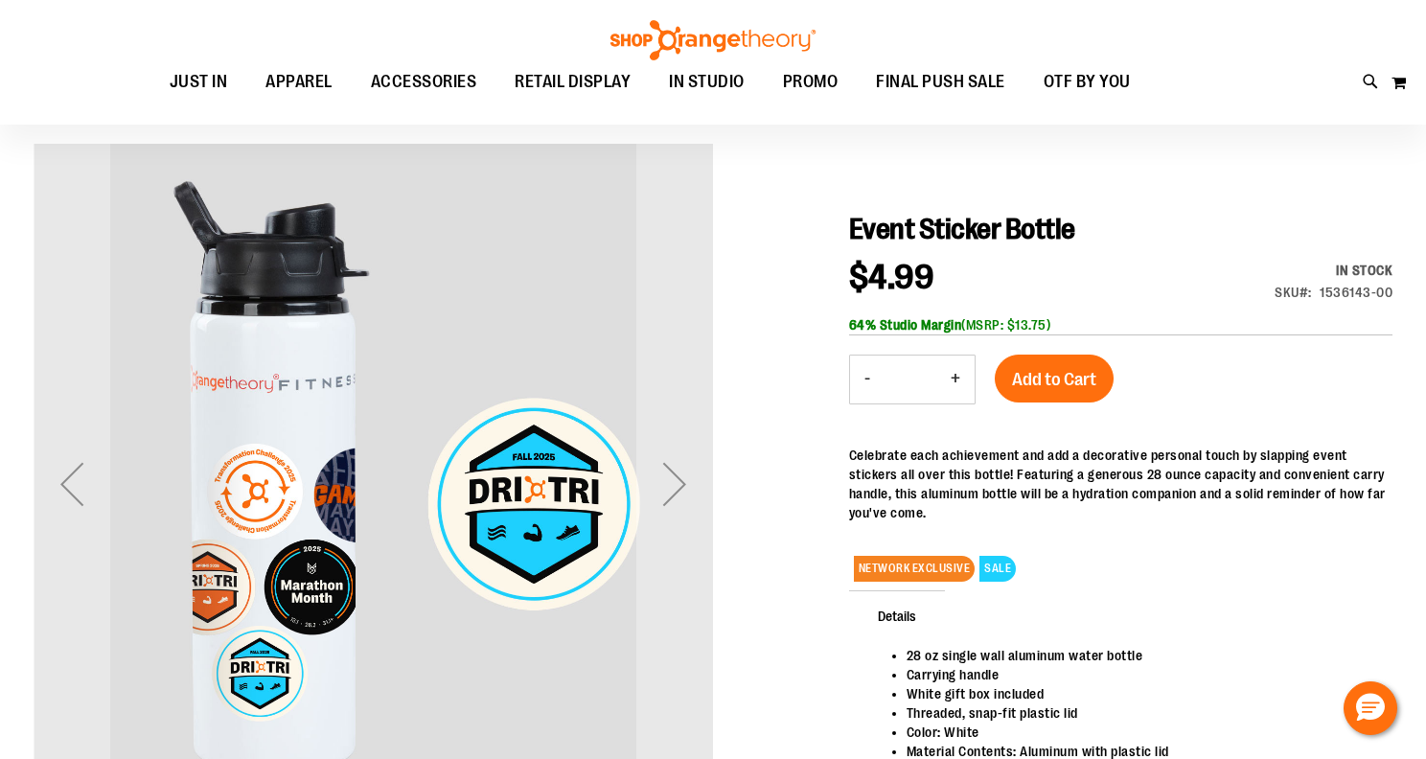
scroll to position [192, 0]
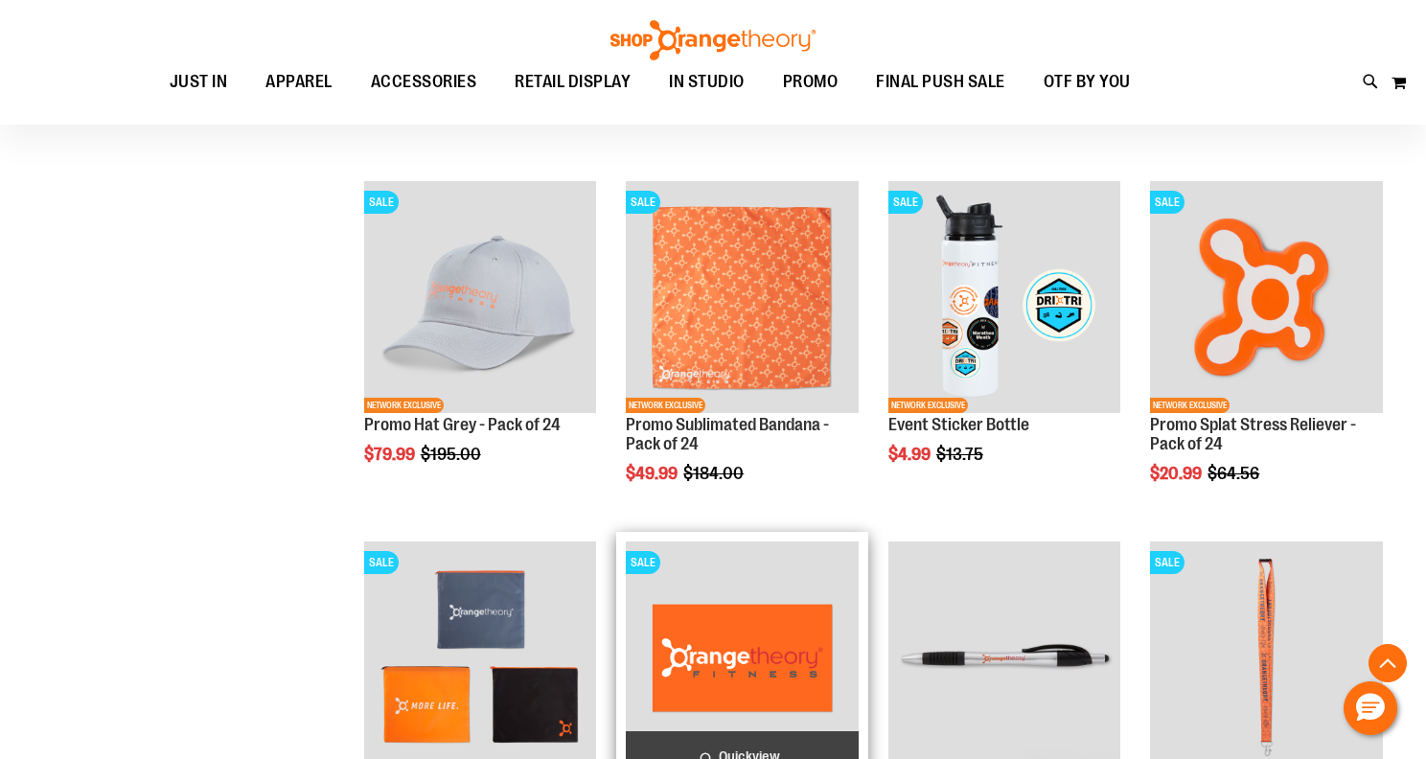
scroll to position [560, 0]
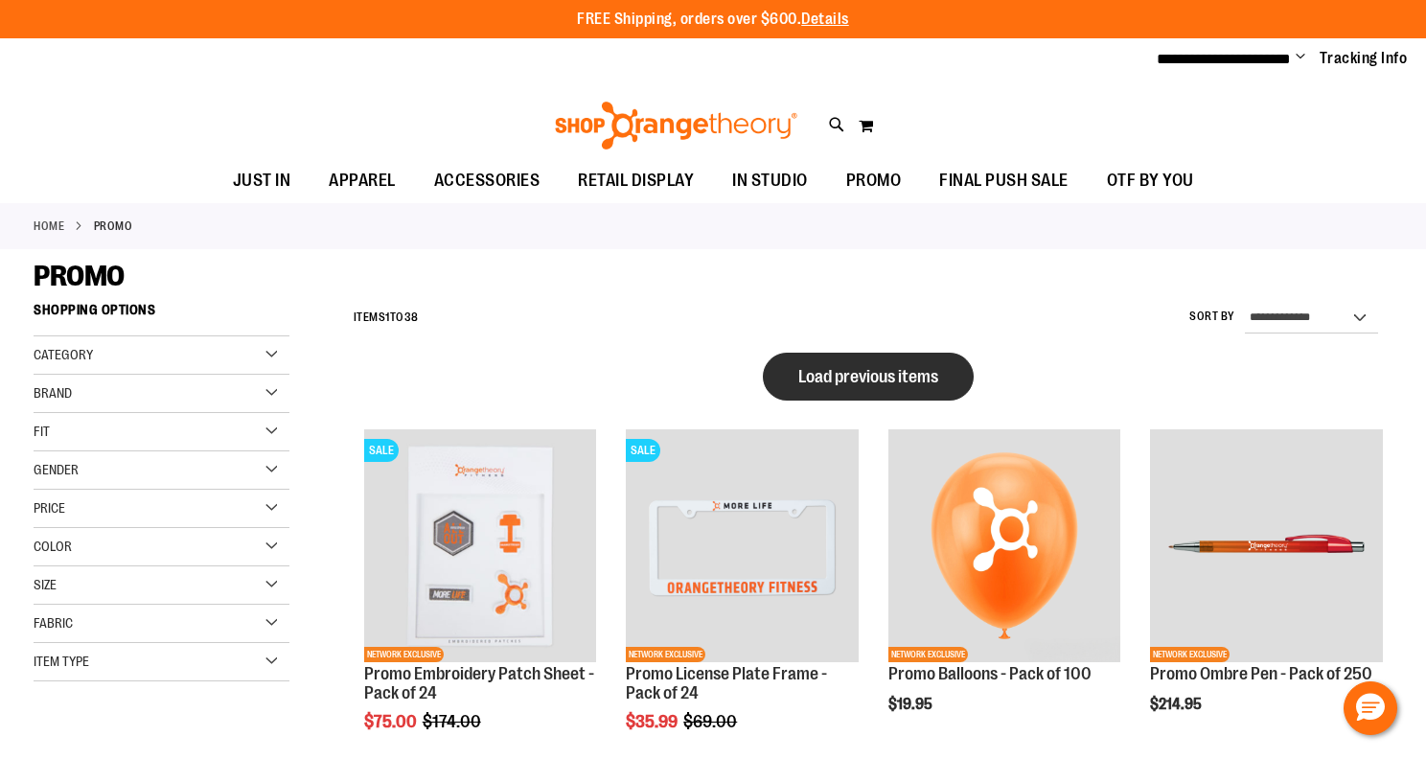
type input "**********"
click at [875, 361] on button "Load previous items" at bounding box center [868, 377] width 211 height 48
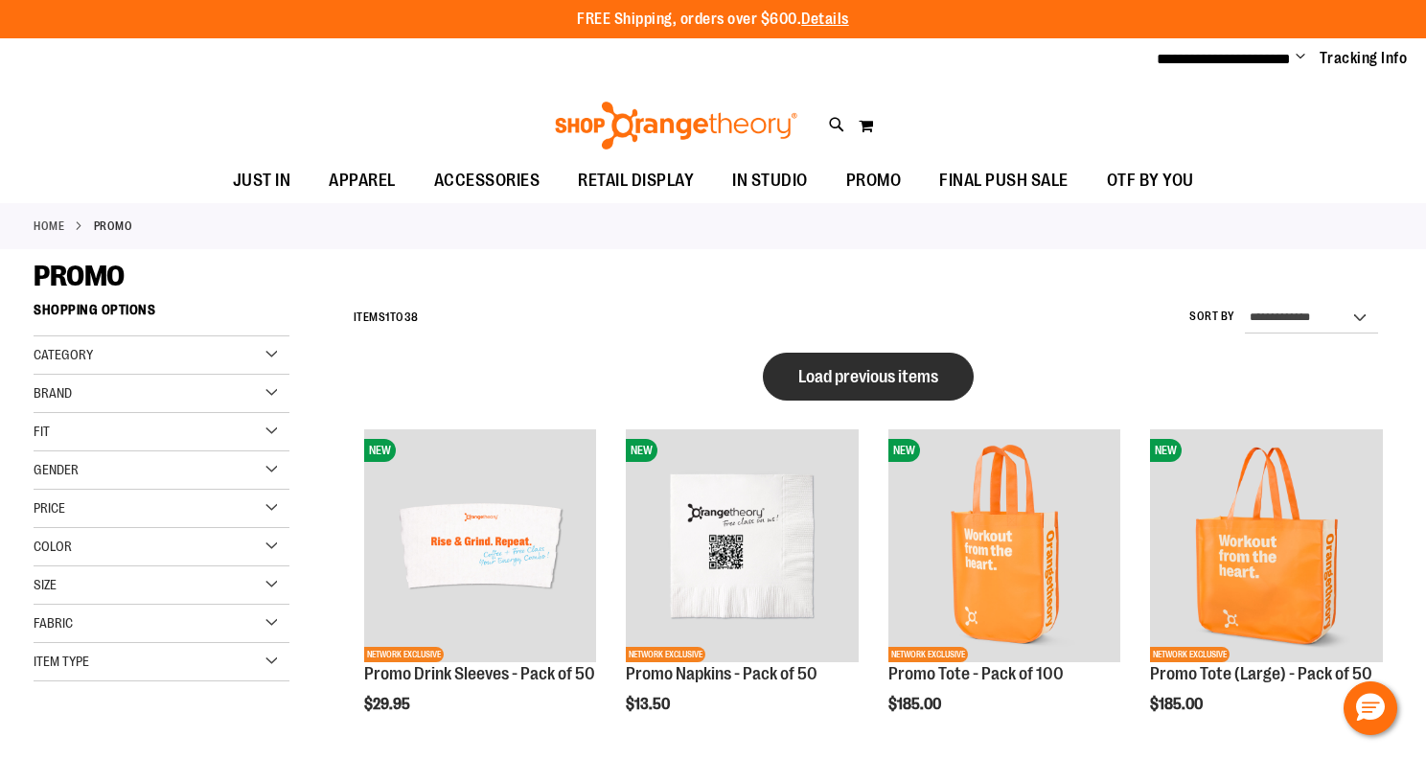
click at [882, 369] on span "Load previous items" at bounding box center [868, 376] width 140 height 19
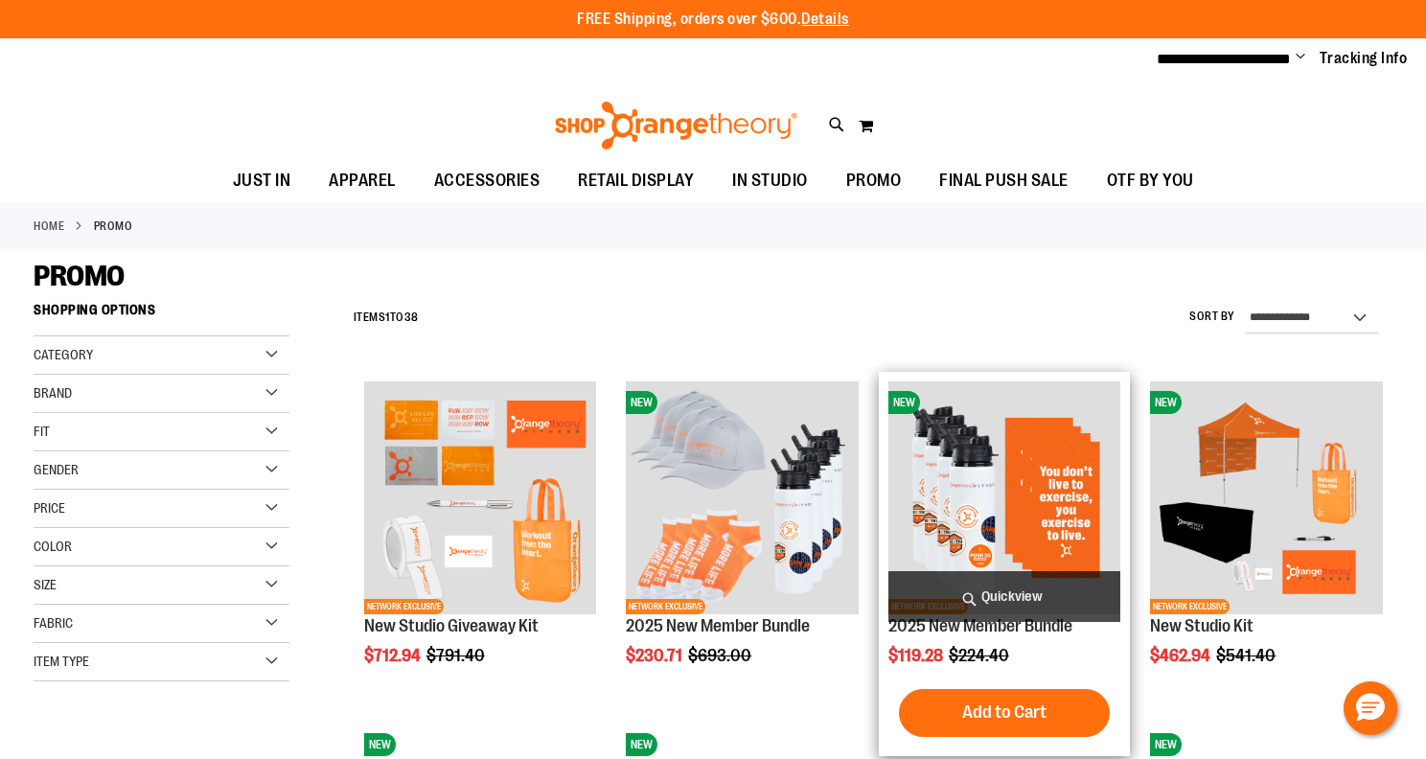
click at [1062, 526] on img "product" at bounding box center [1004, 497] width 233 height 233
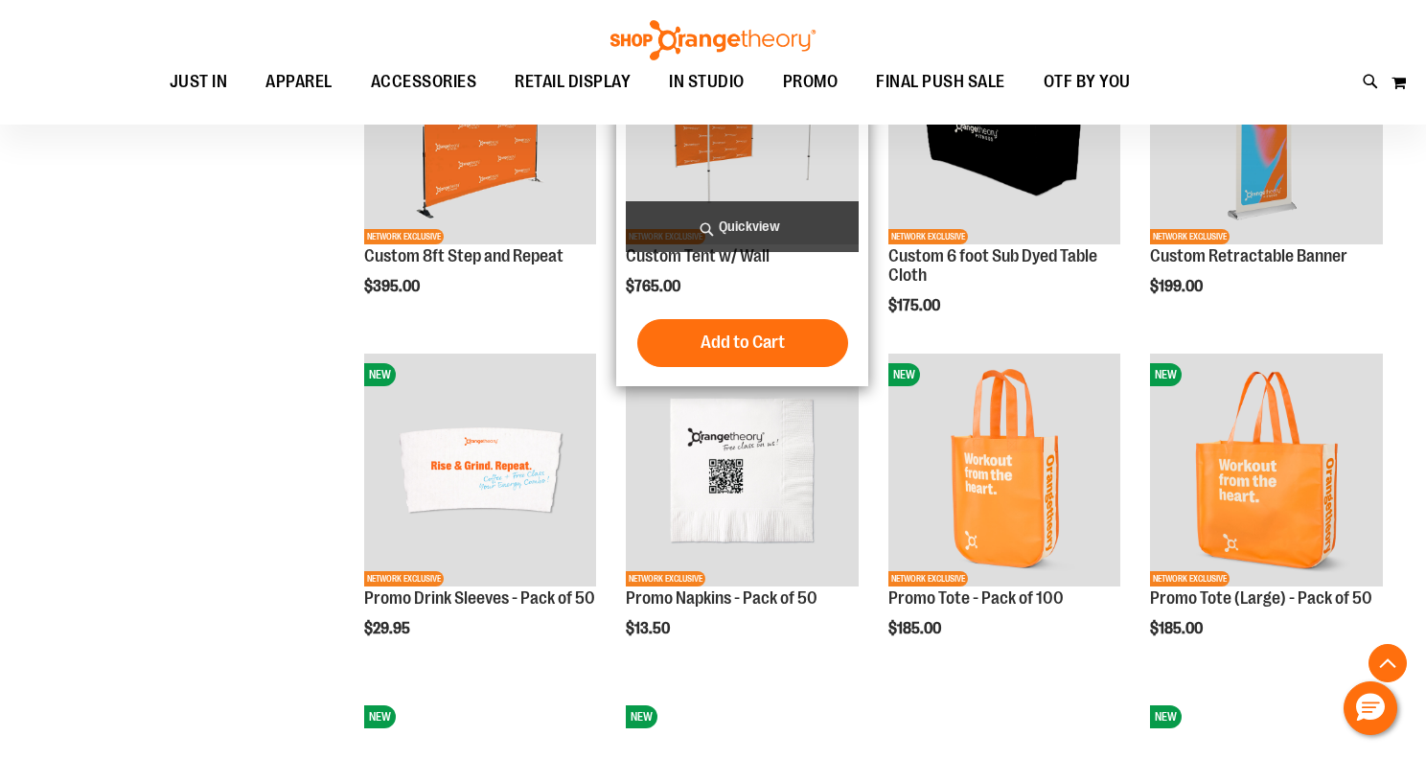
scroll to position [862, 0]
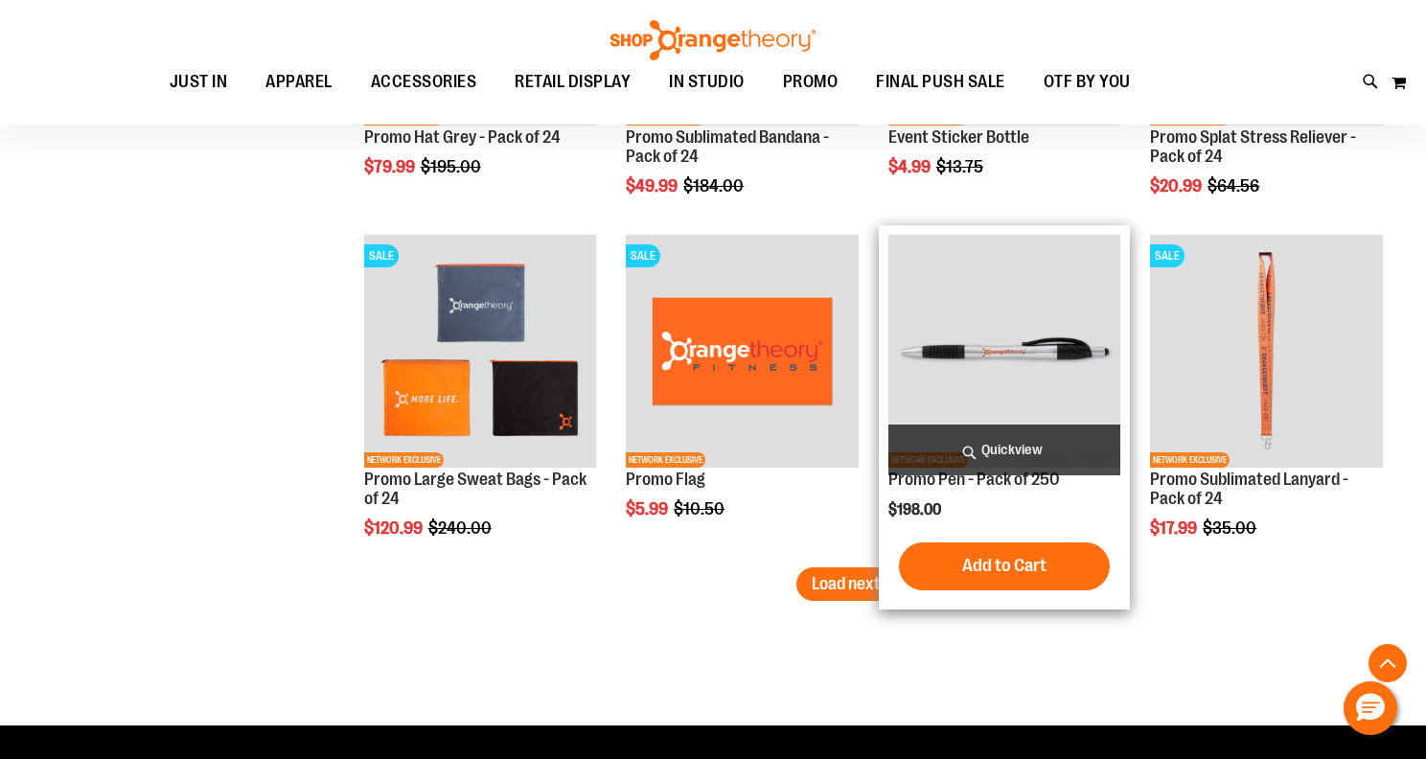
scroll to position [2683, 0]
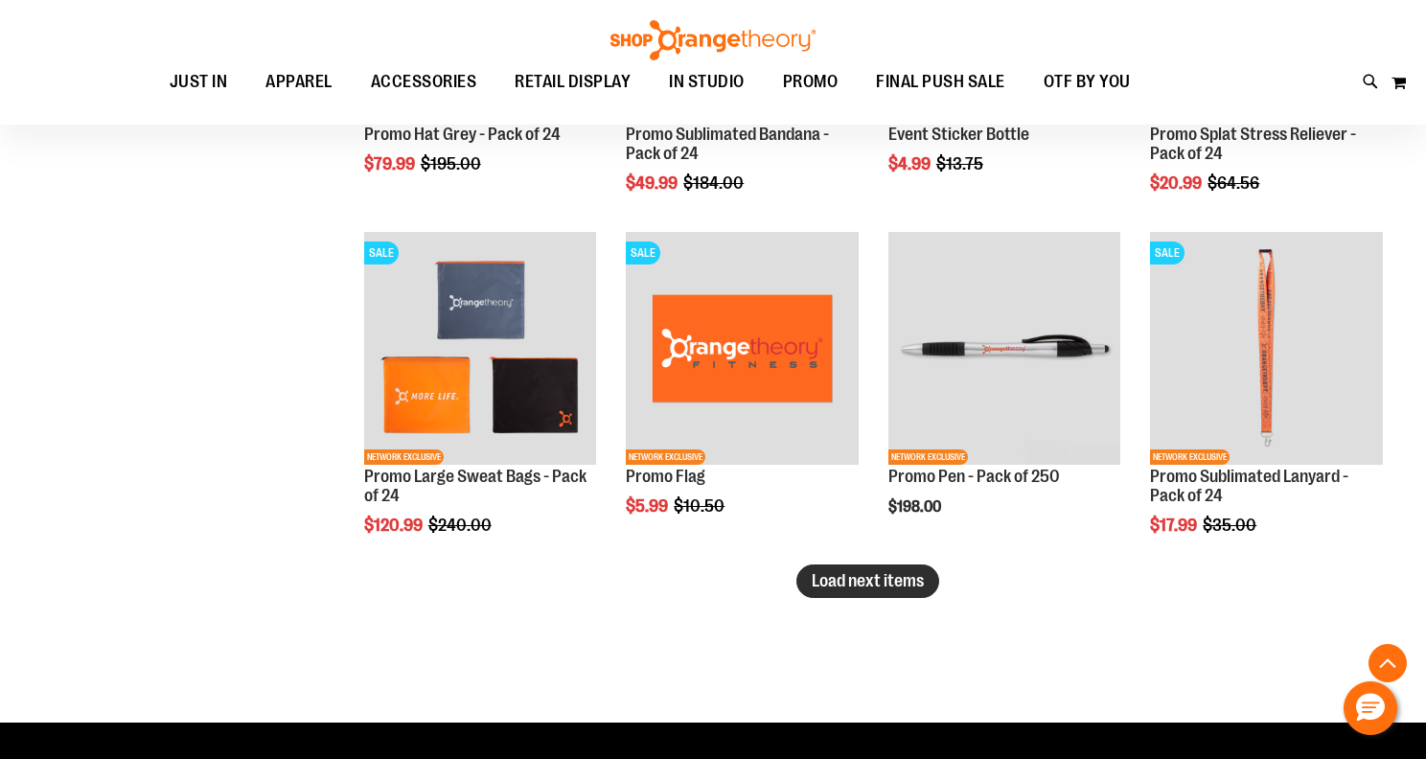
type input "**********"
click at [845, 579] on span "Load next items" at bounding box center [868, 580] width 112 height 19
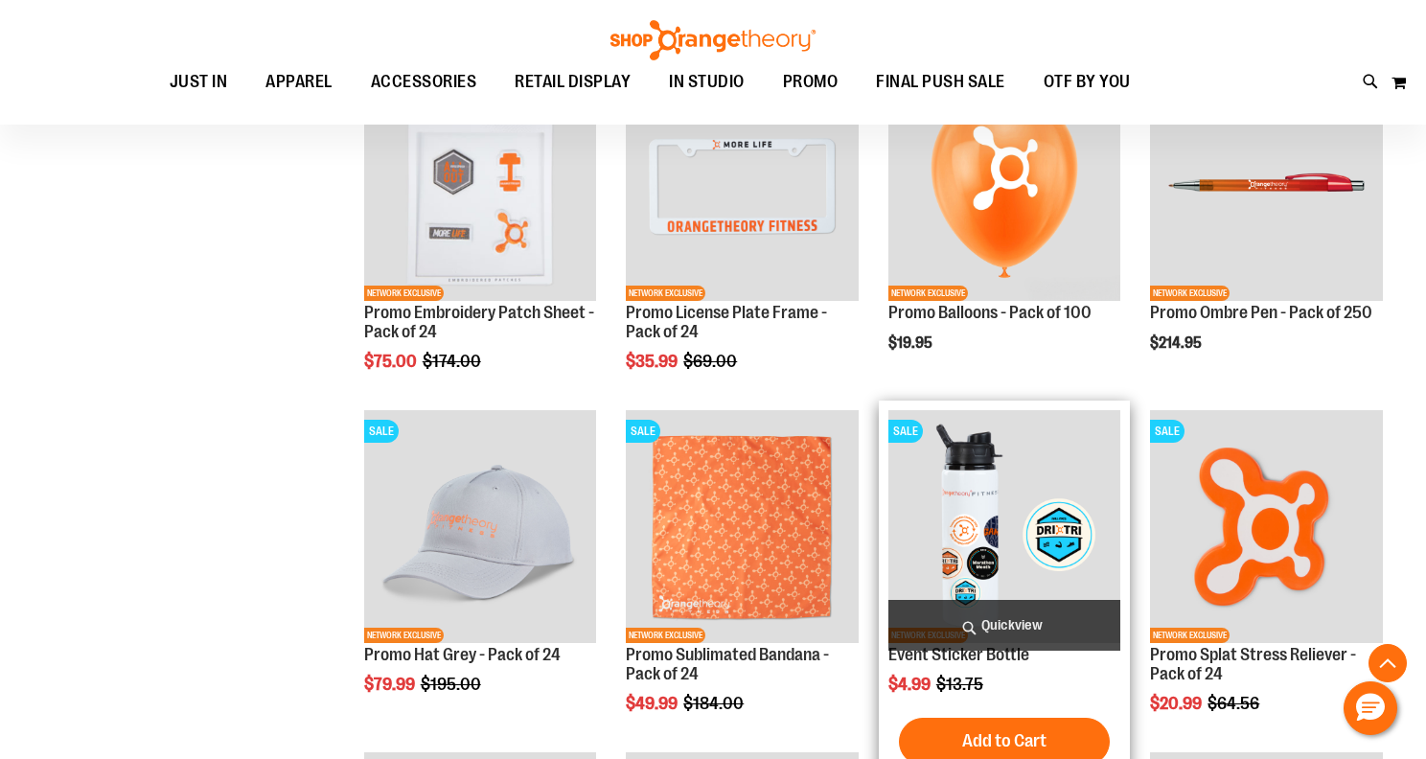
scroll to position [2108, 0]
